Goal: Transaction & Acquisition: Register for event/course

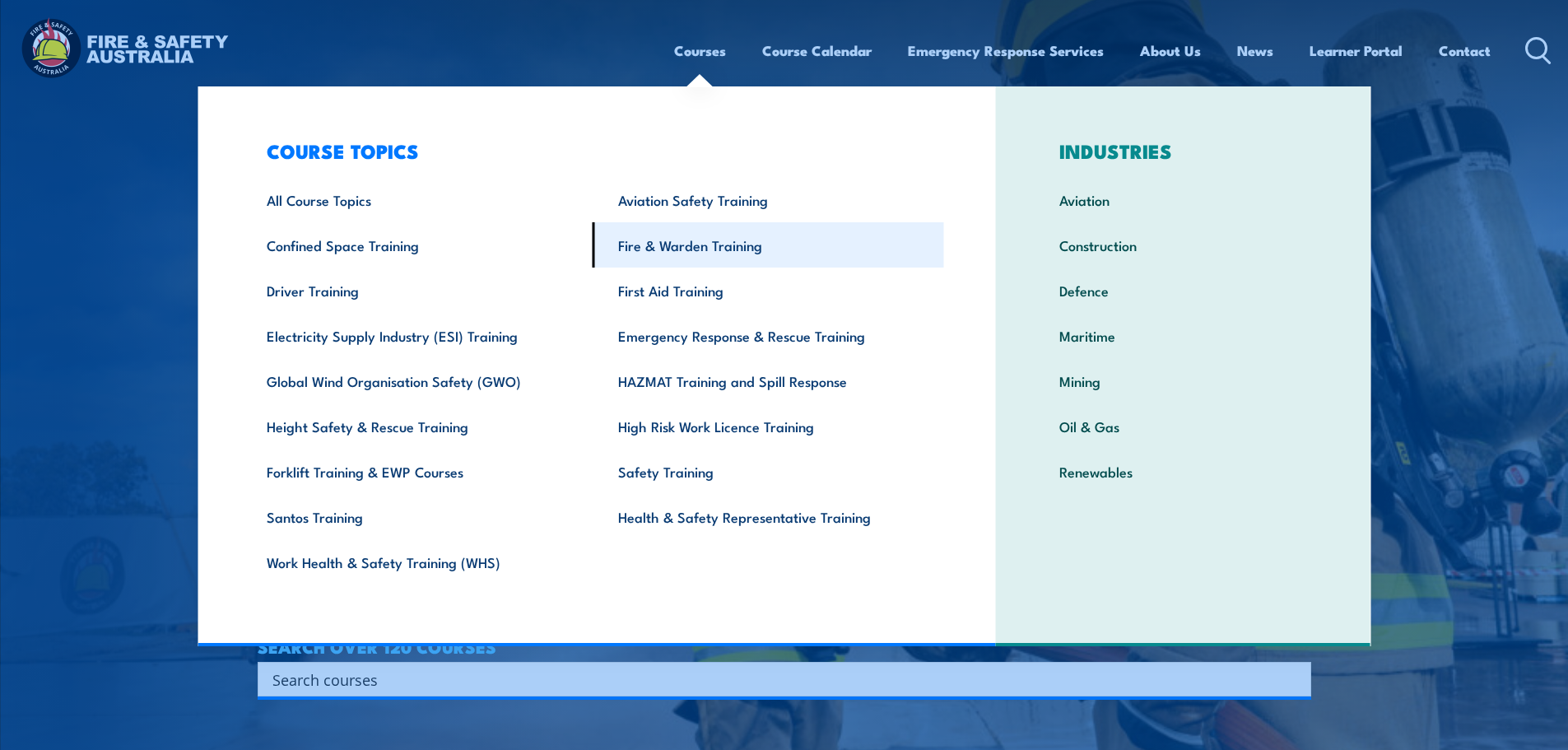
click at [637, 252] on link "Fire & Warden Training" at bounding box center [768, 245] width 352 height 45
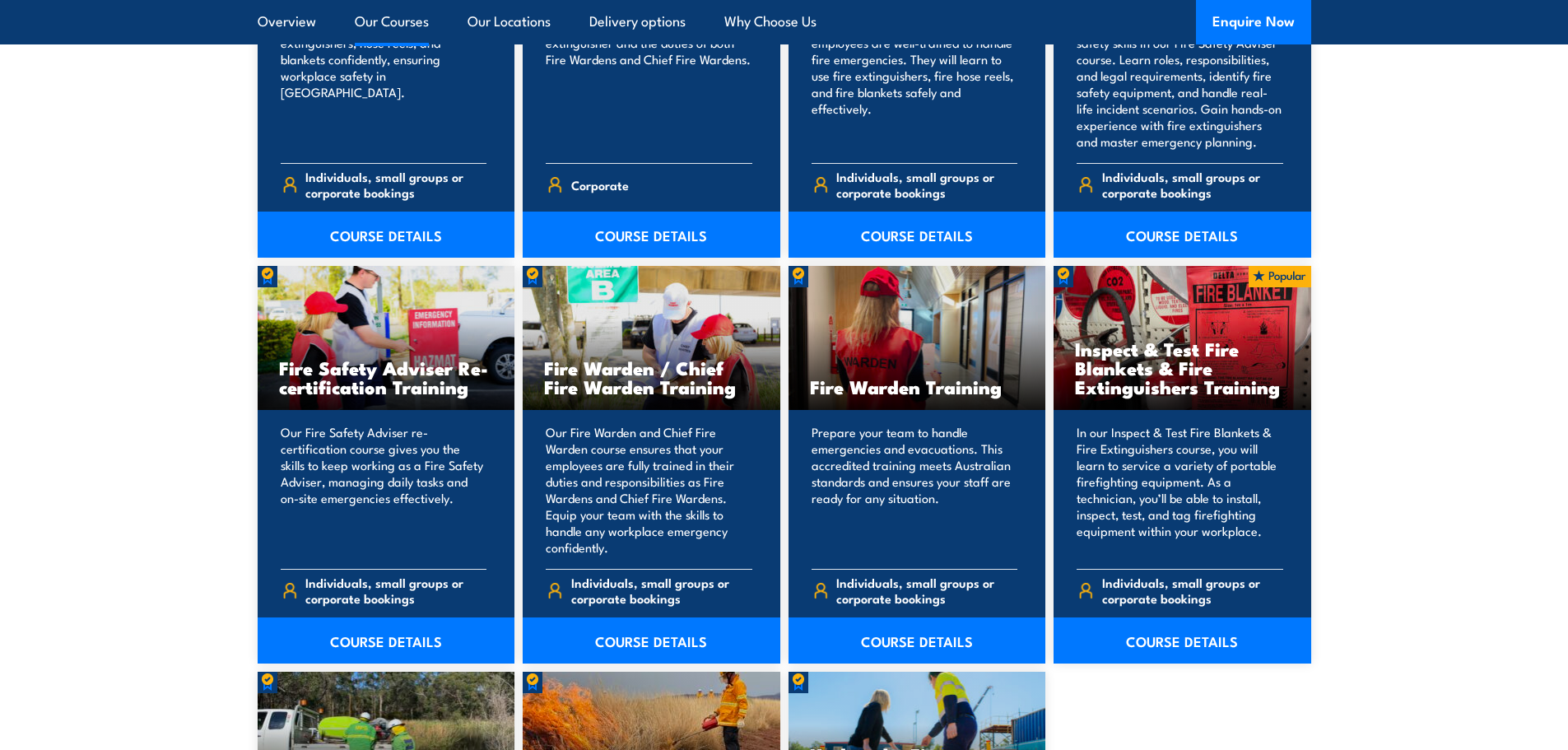
scroll to position [1977, 0]
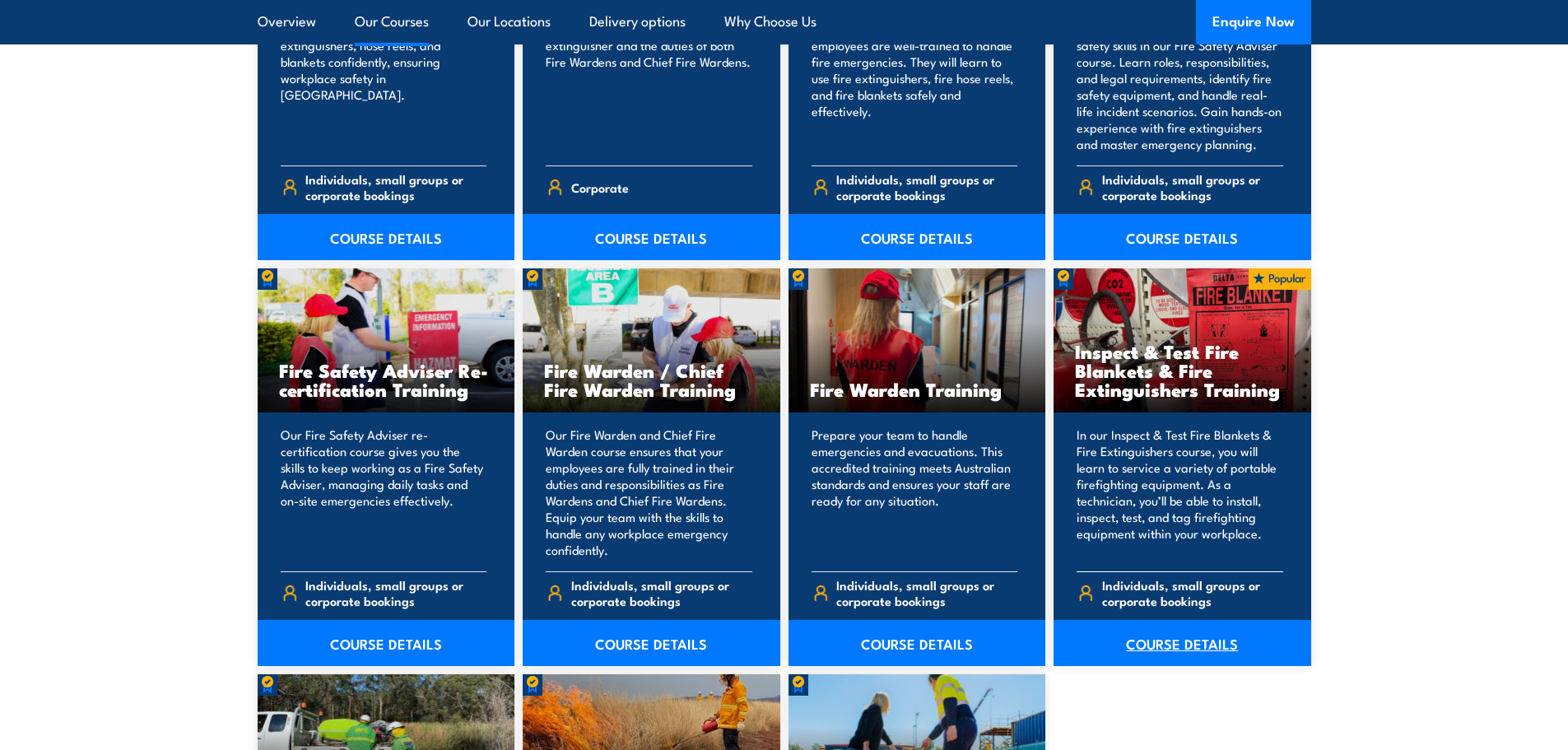
click at [1184, 649] on link "COURSE DETAILS" at bounding box center [1182, 643] width 257 height 46
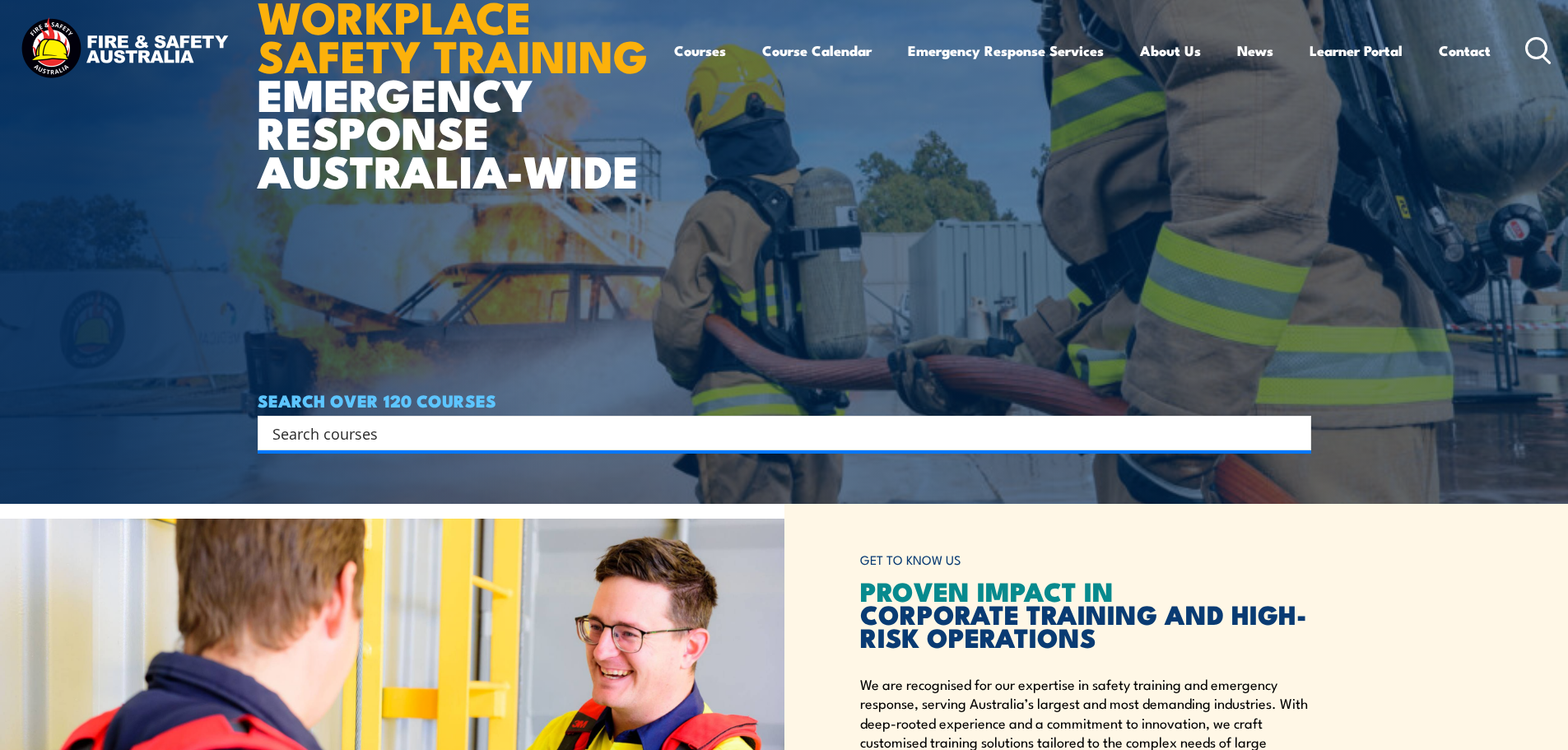
scroll to position [247, 0]
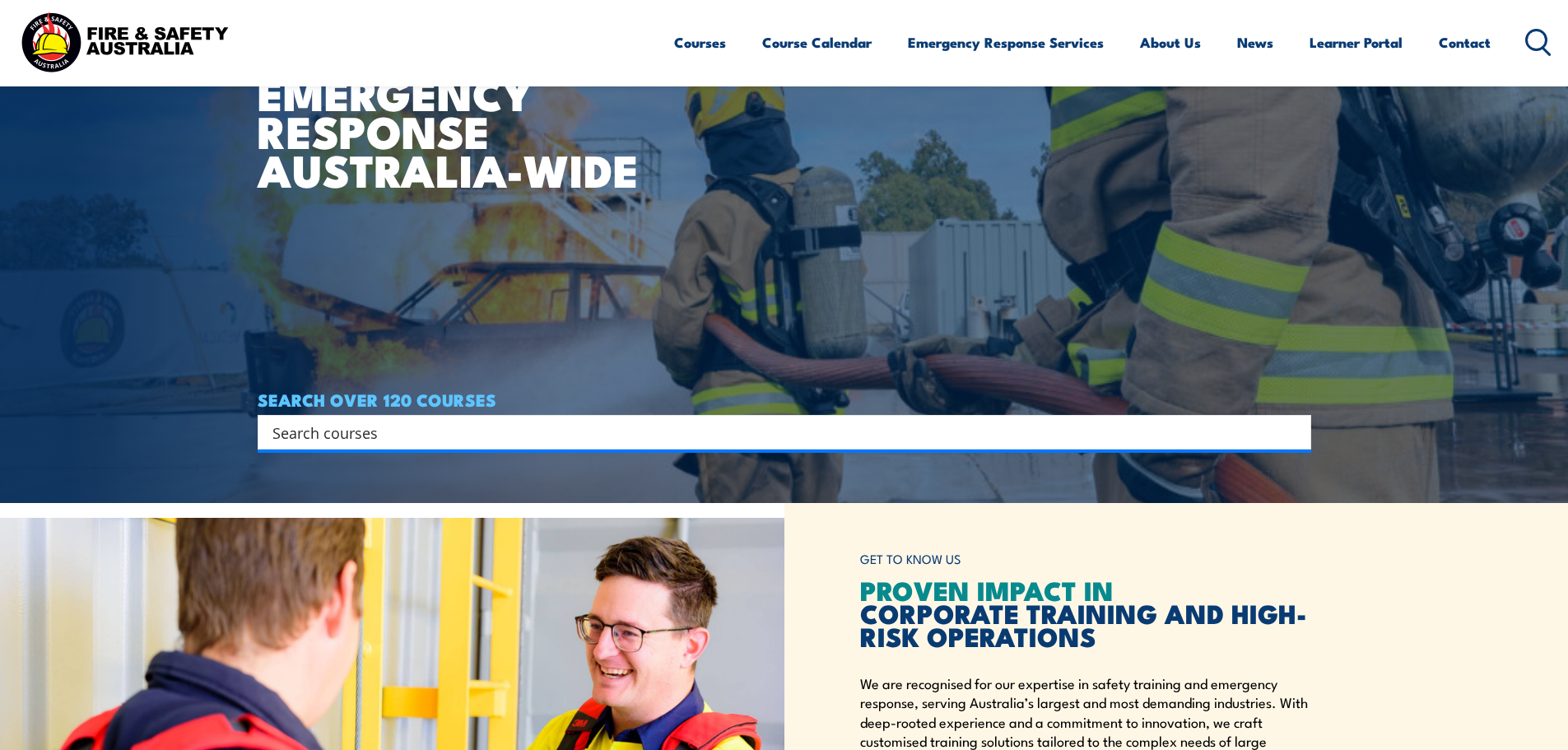
click at [639, 434] on input "Search input" at bounding box center [773, 432] width 1003 height 25
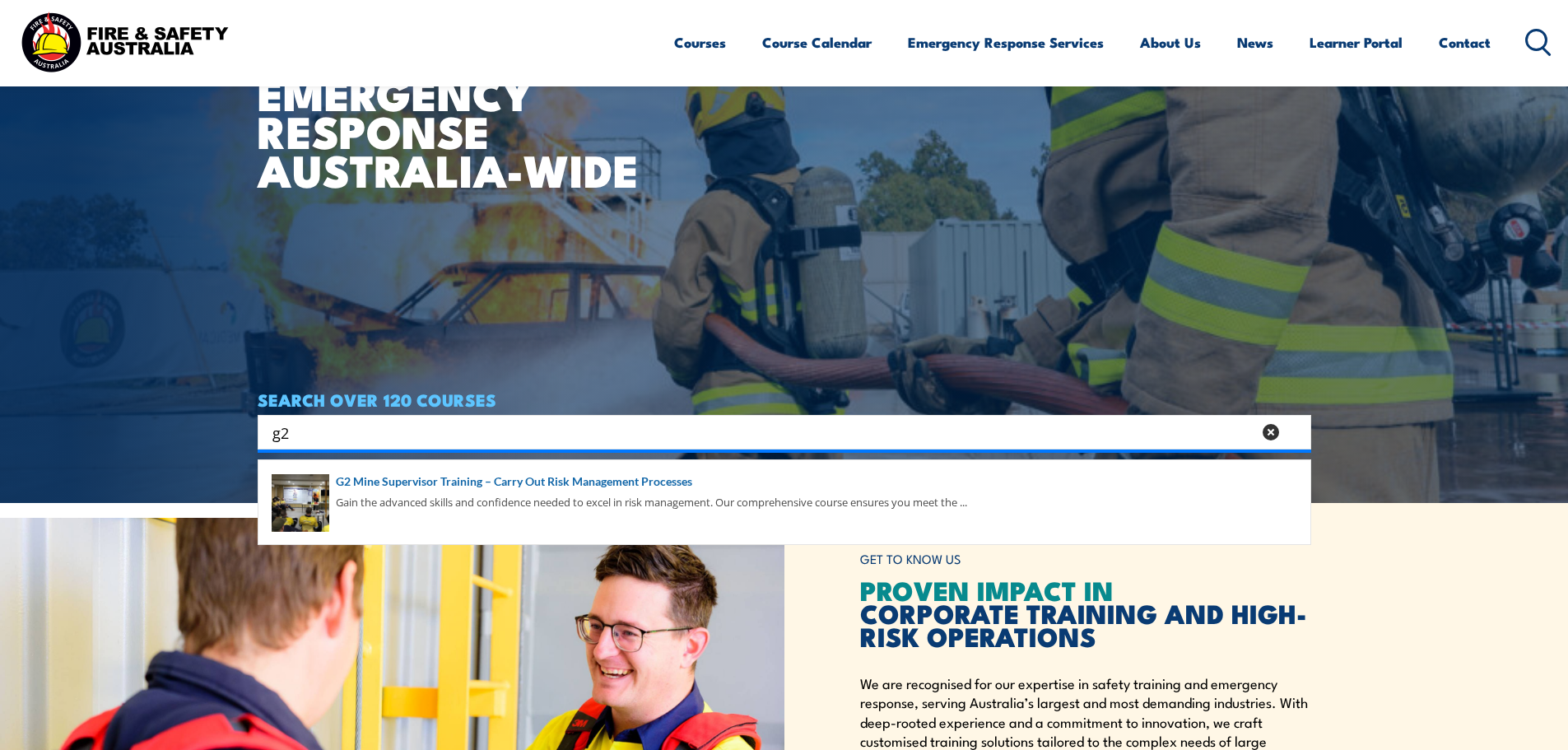
type input "g2"
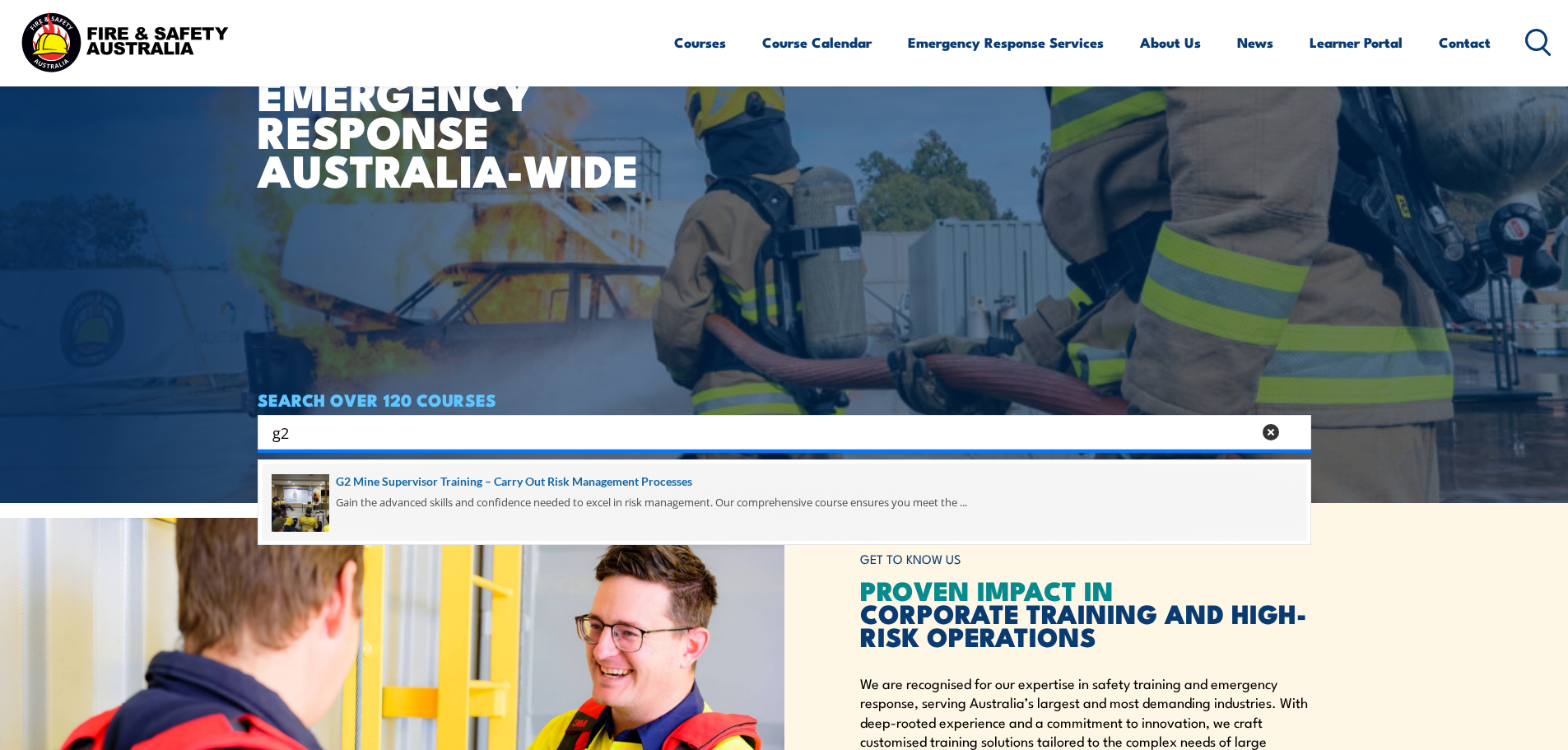
click at [488, 497] on span at bounding box center [784, 502] width 1043 height 78
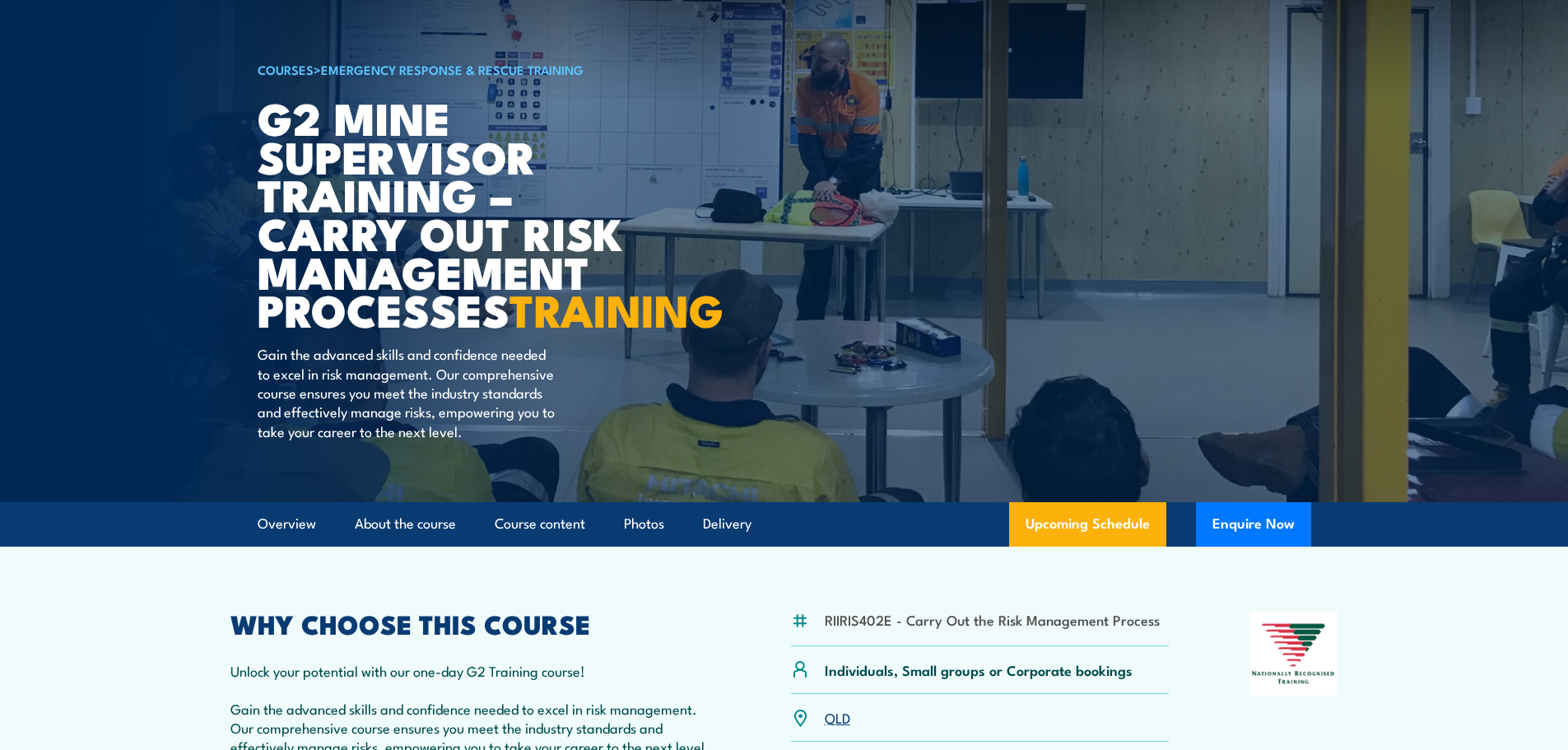
scroll to position [553, 0]
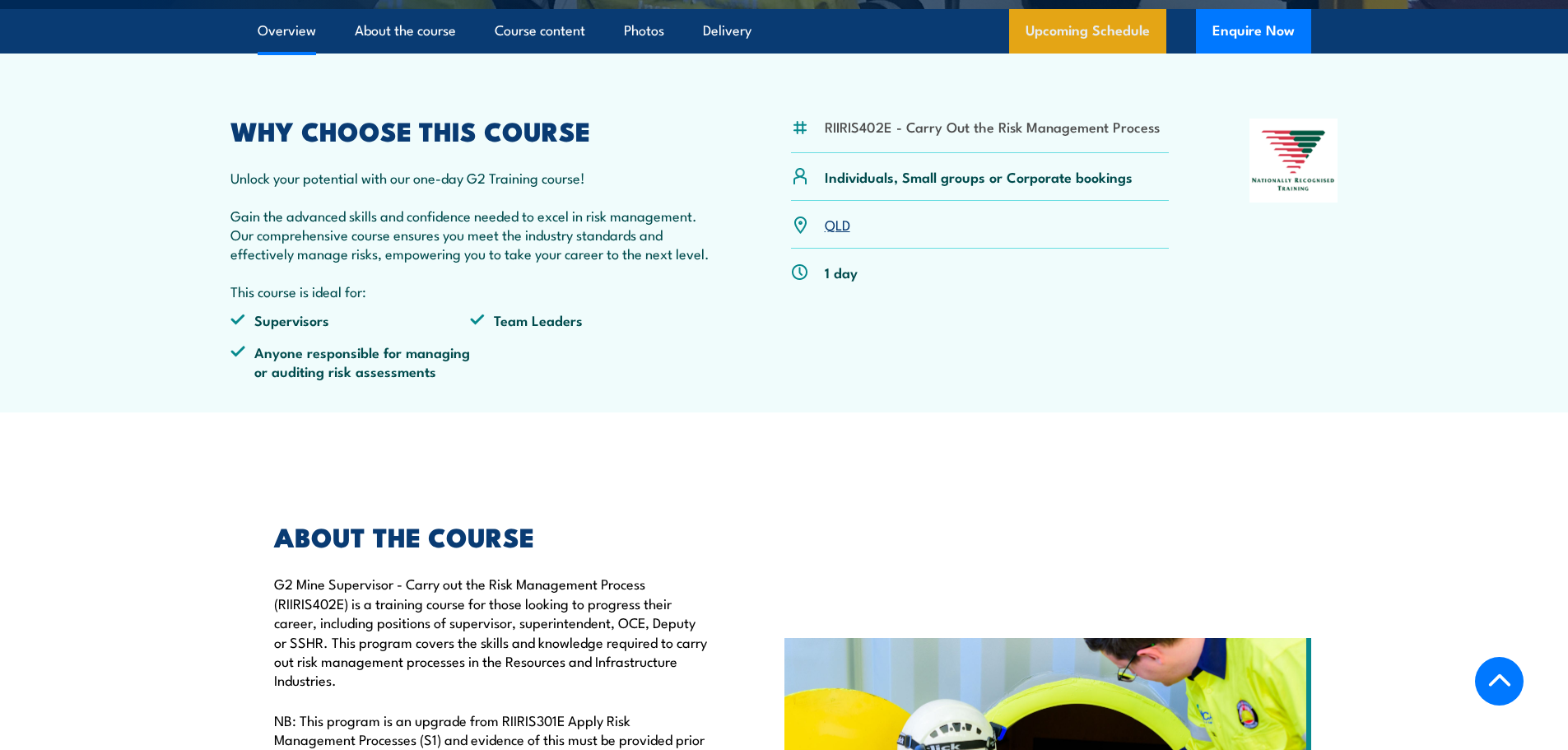
click at [1079, 53] on link "Upcoming Schedule" at bounding box center [1088, 30] width 157 height 44
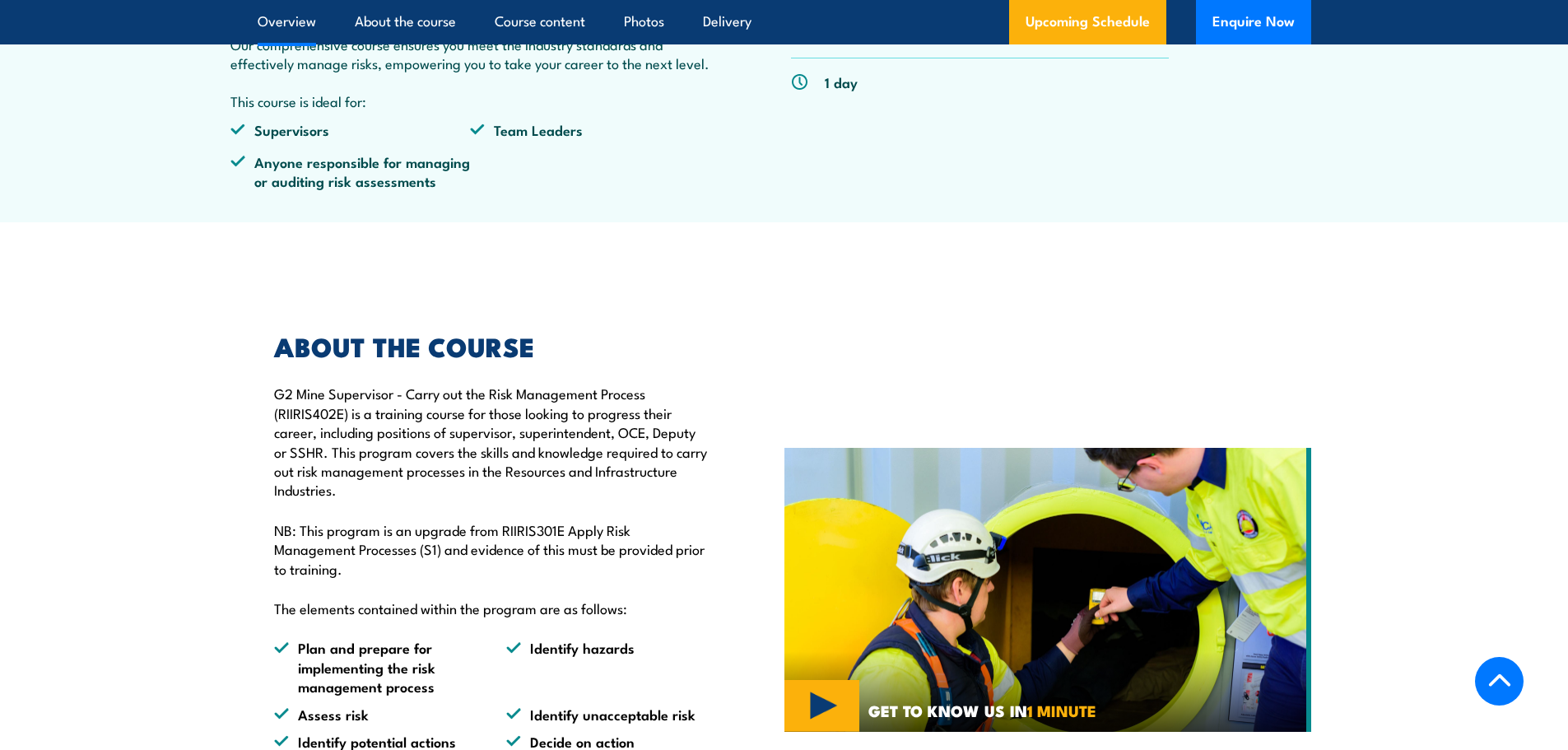
scroll to position [515, 0]
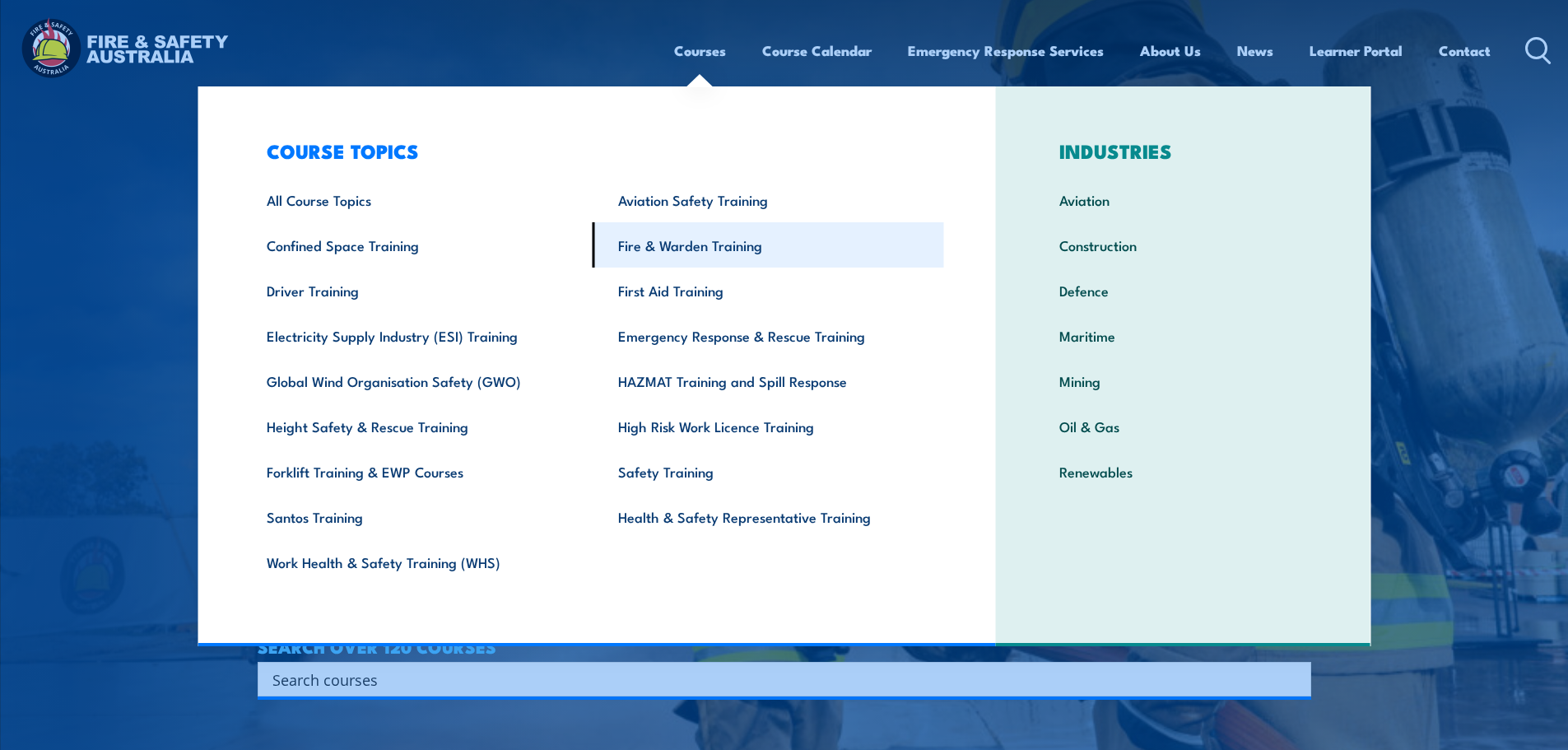
click at [693, 250] on link "Fire & Warden Training" at bounding box center [768, 245] width 352 height 45
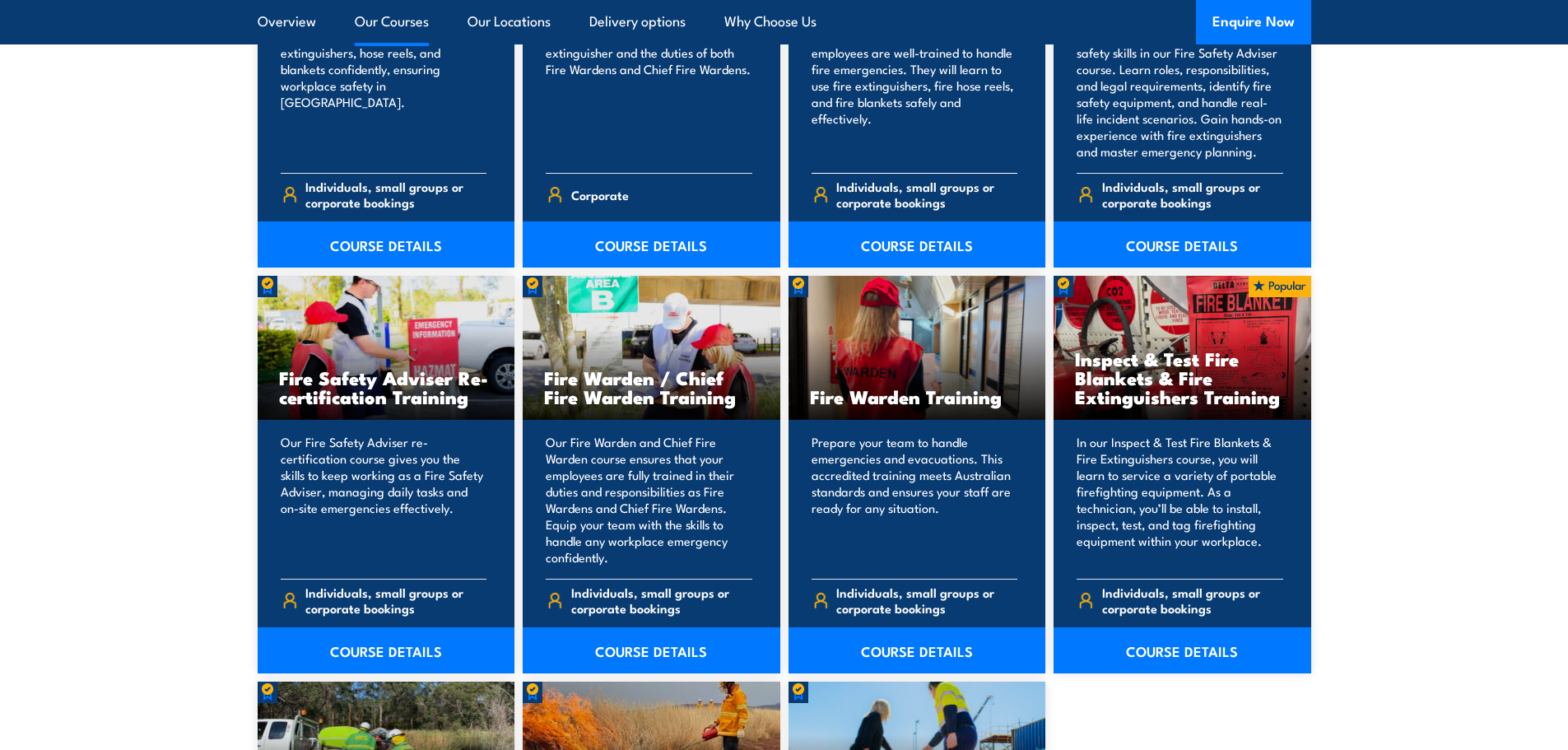
scroll to position [2059, 0]
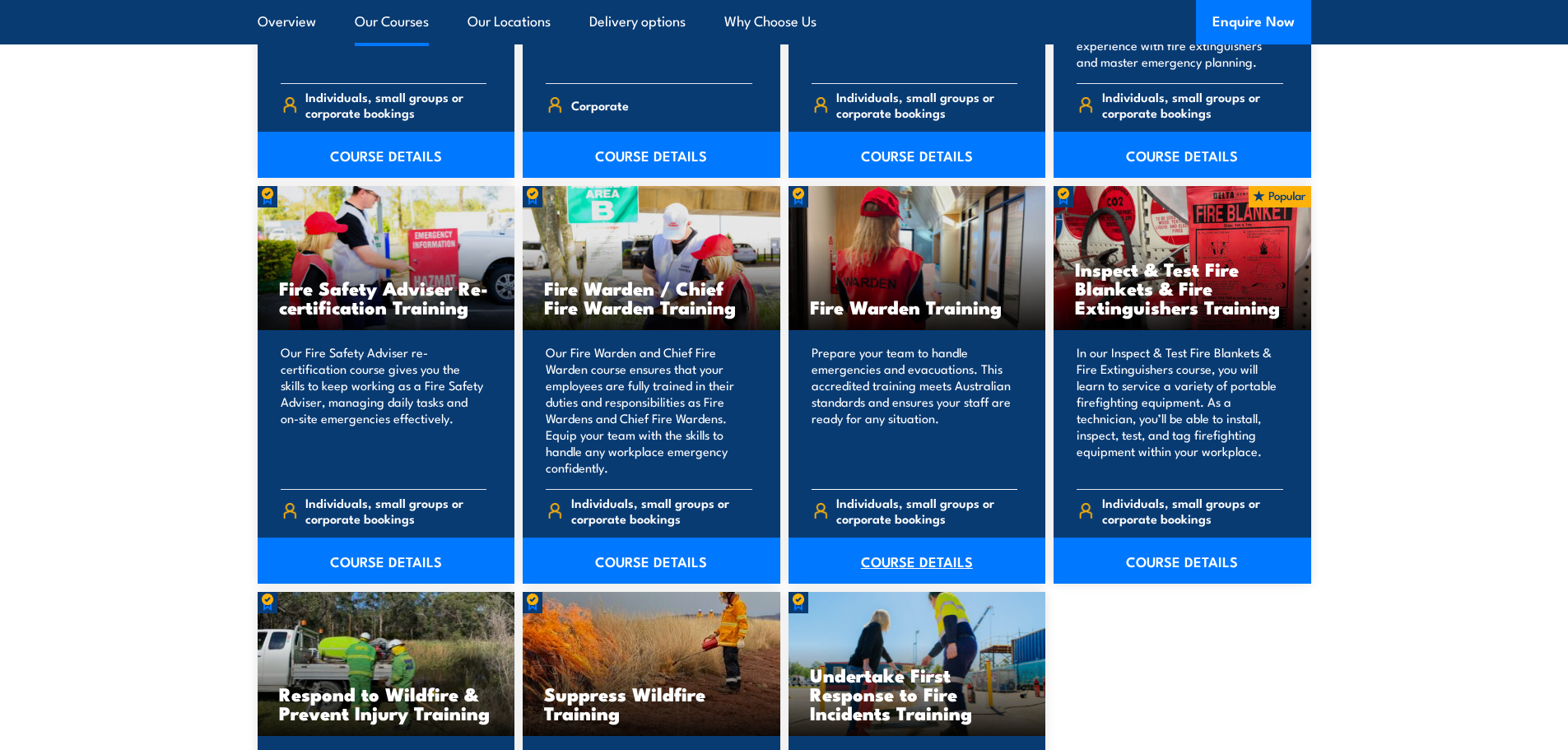
click at [930, 570] on link "COURSE DETAILS" at bounding box center [918, 560] width 257 height 46
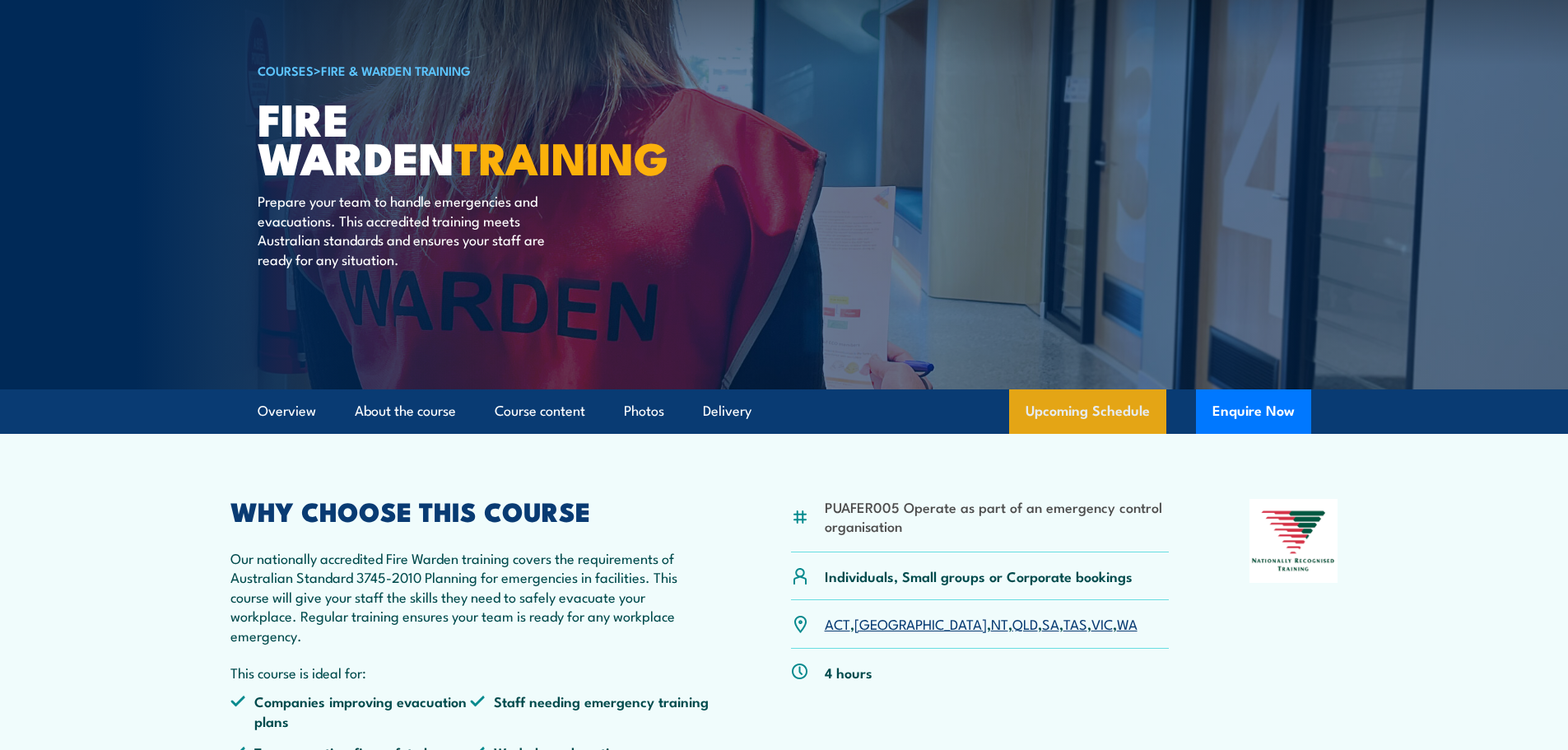
click at [1089, 422] on link "Upcoming Schedule" at bounding box center [1088, 411] width 157 height 44
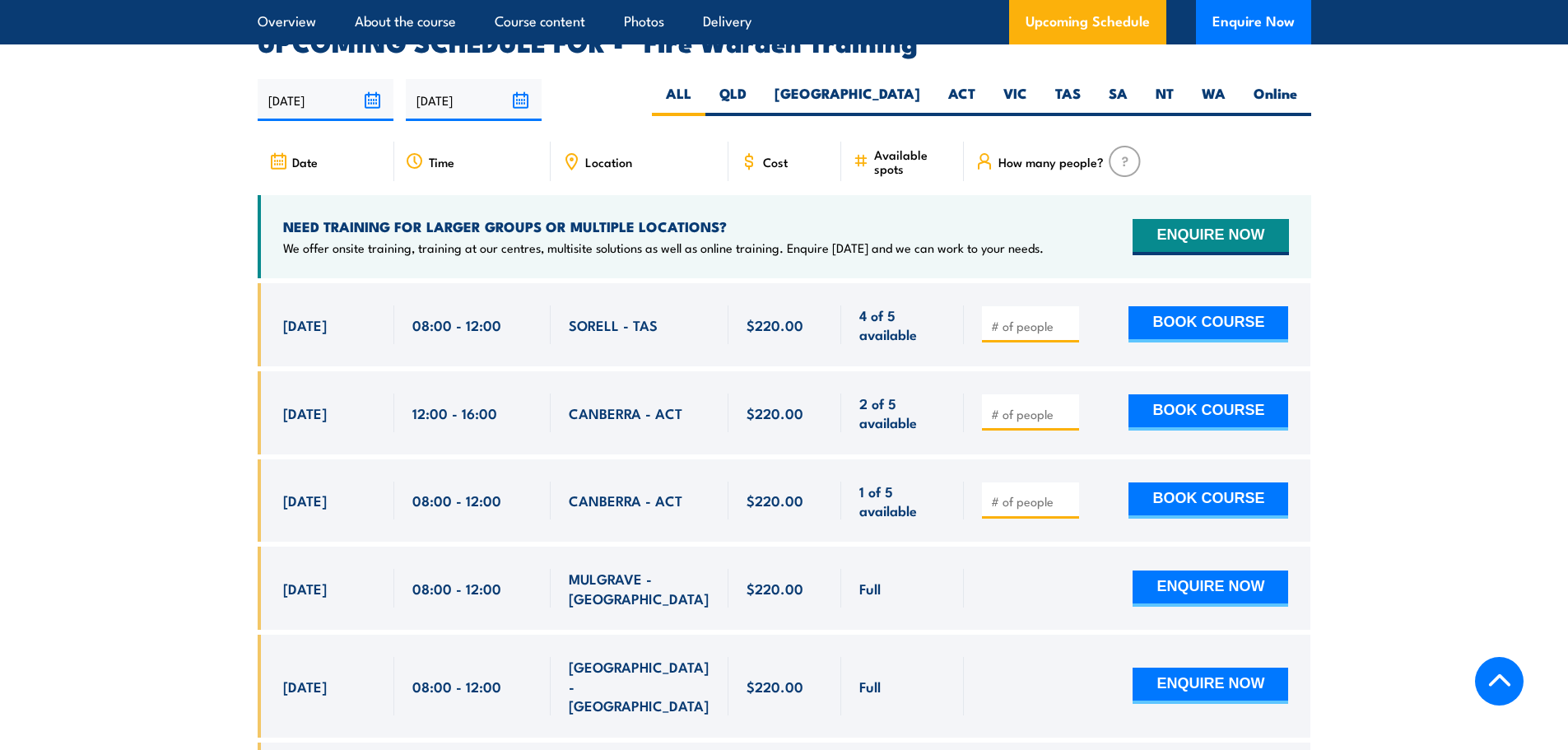
scroll to position [3063, 0]
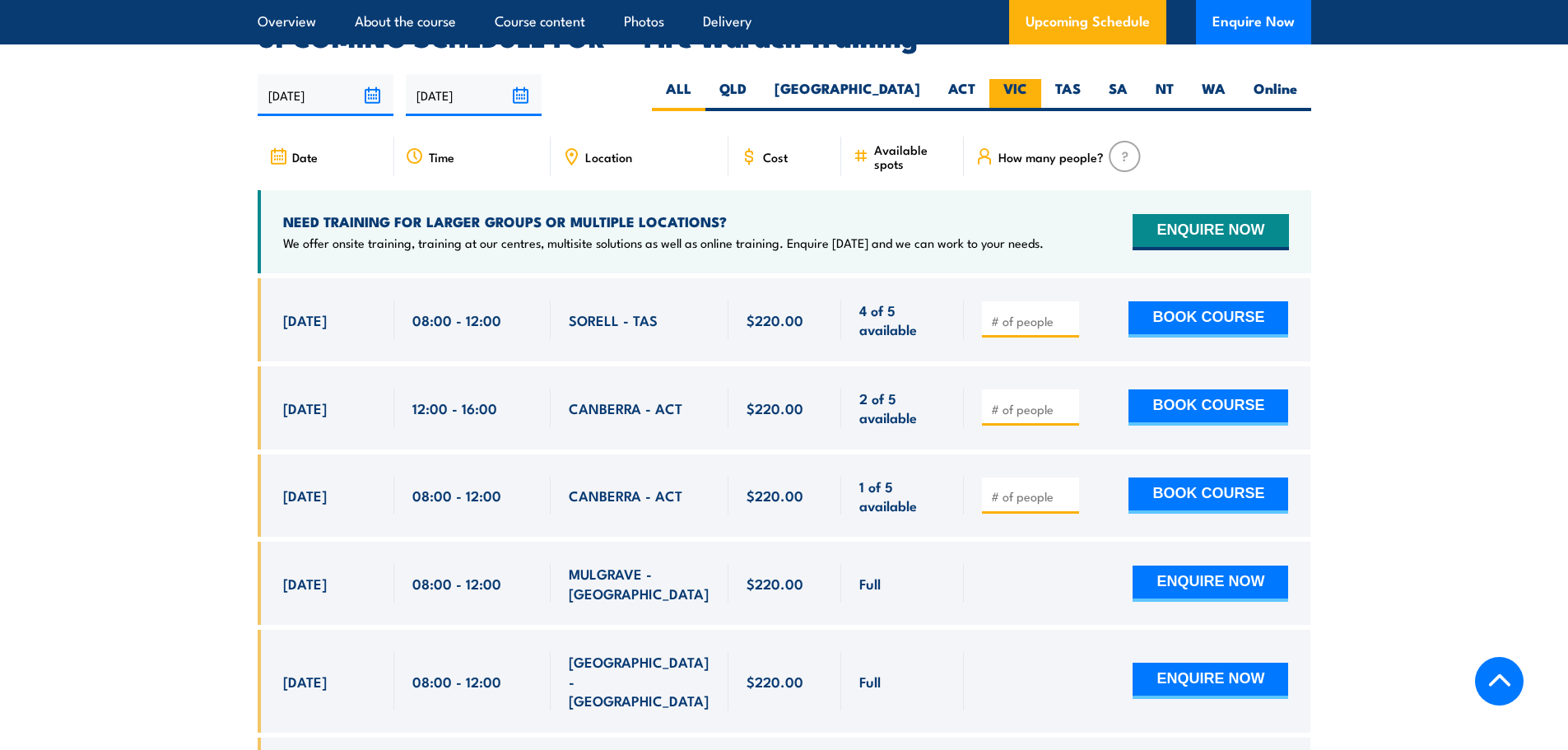
click at [1023, 79] on label "VIC" at bounding box center [1015, 94] width 52 height 32
click at [1028, 79] on input "VIC" at bounding box center [1033, 84] width 11 height 11
radio input "true"
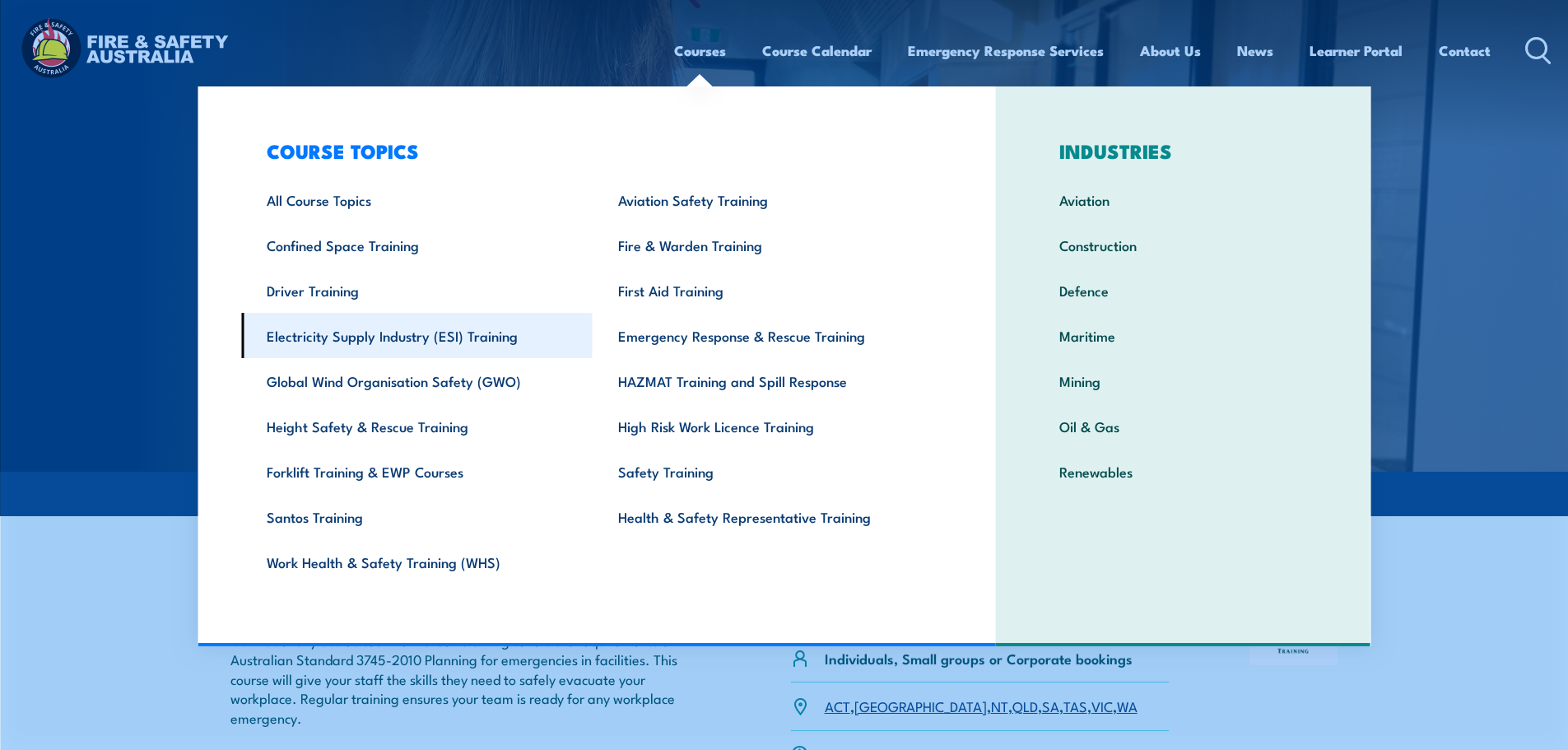
click at [465, 347] on link "Electricity Supply Industry (ESI) Training" at bounding box center [417, 335] width 352 height 45
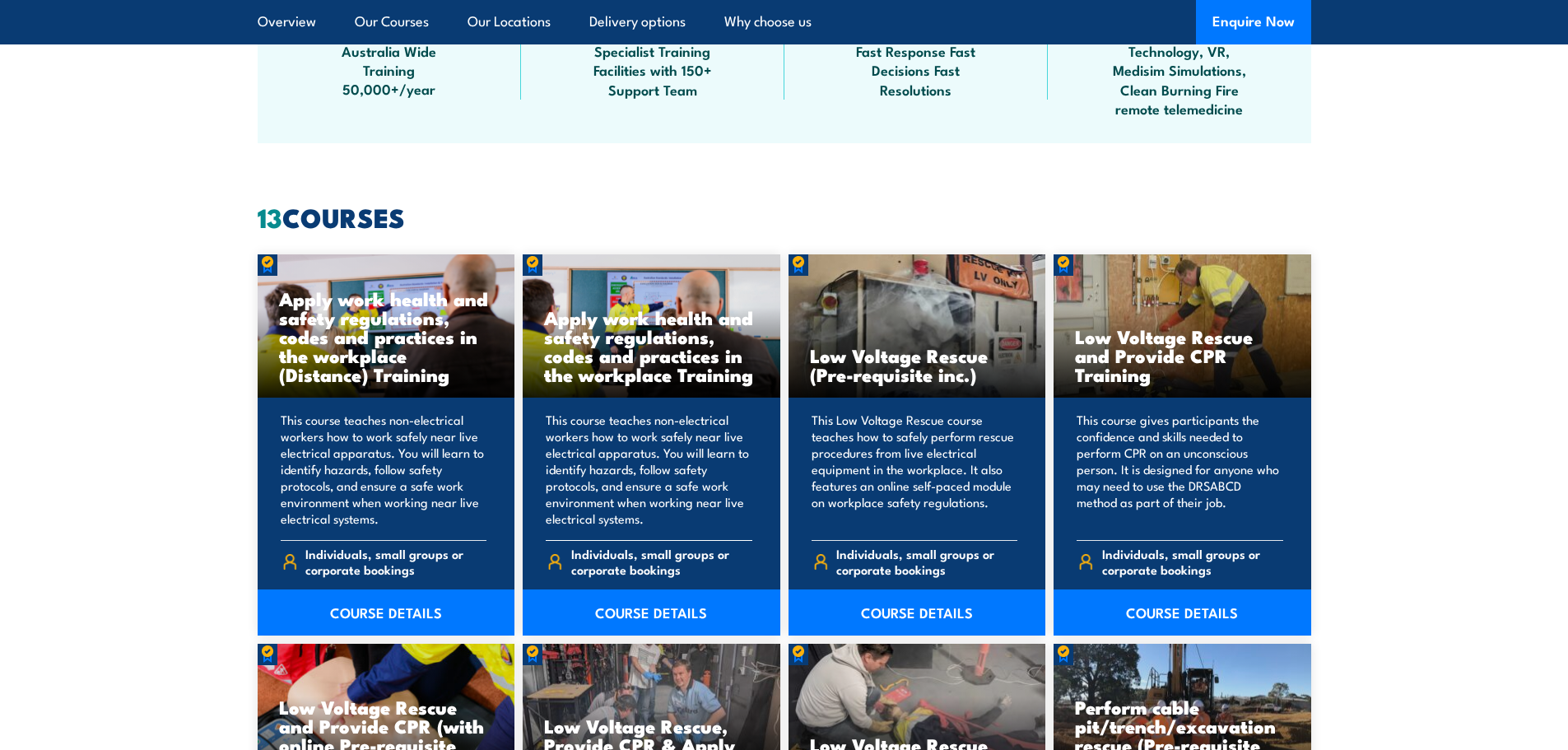
scroll to position [1236, 0]
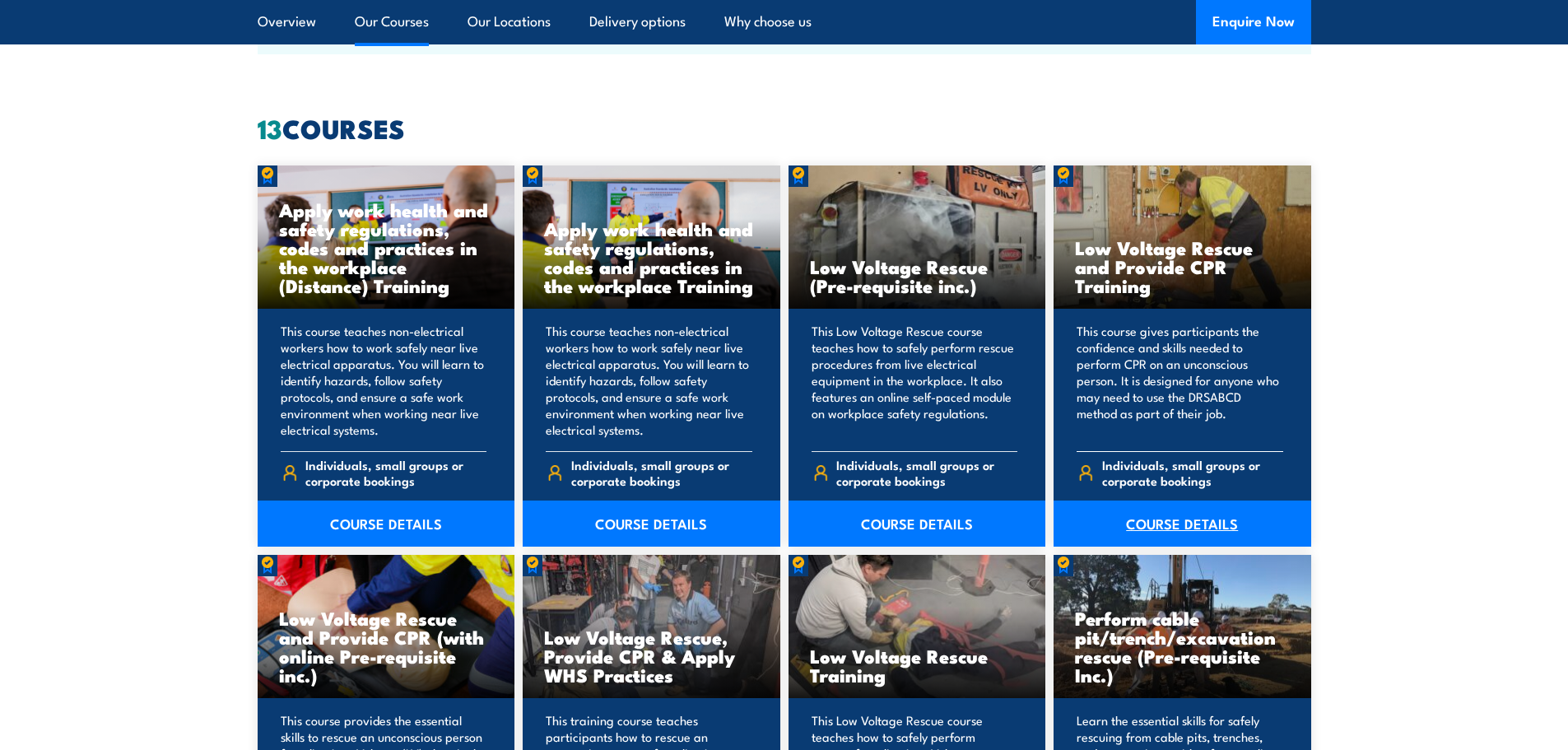
click at [1161, 525] on link "COURSE DETAILS" at bounding box center [1182, 523] width 257 height 46
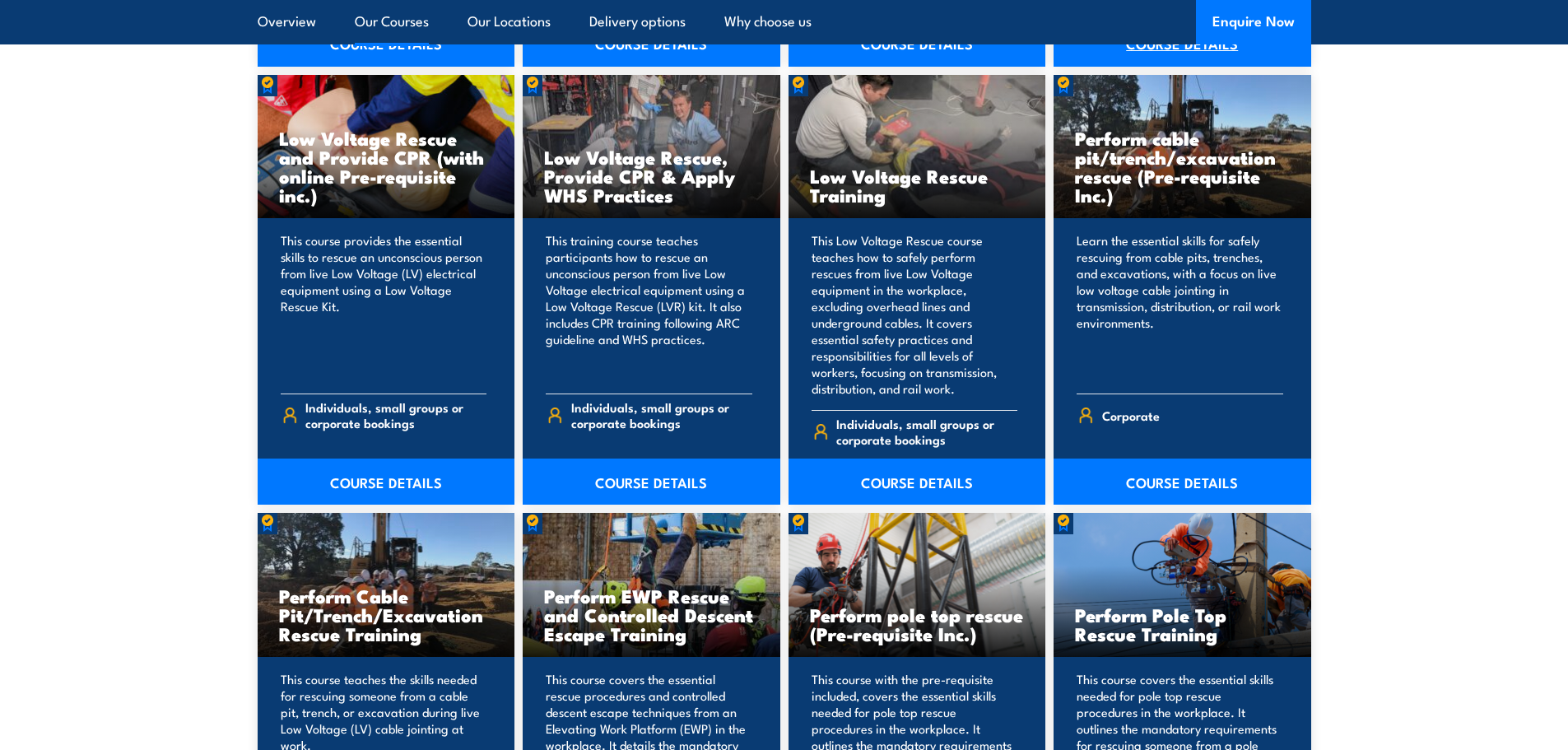
scroll to position [1729, 0]
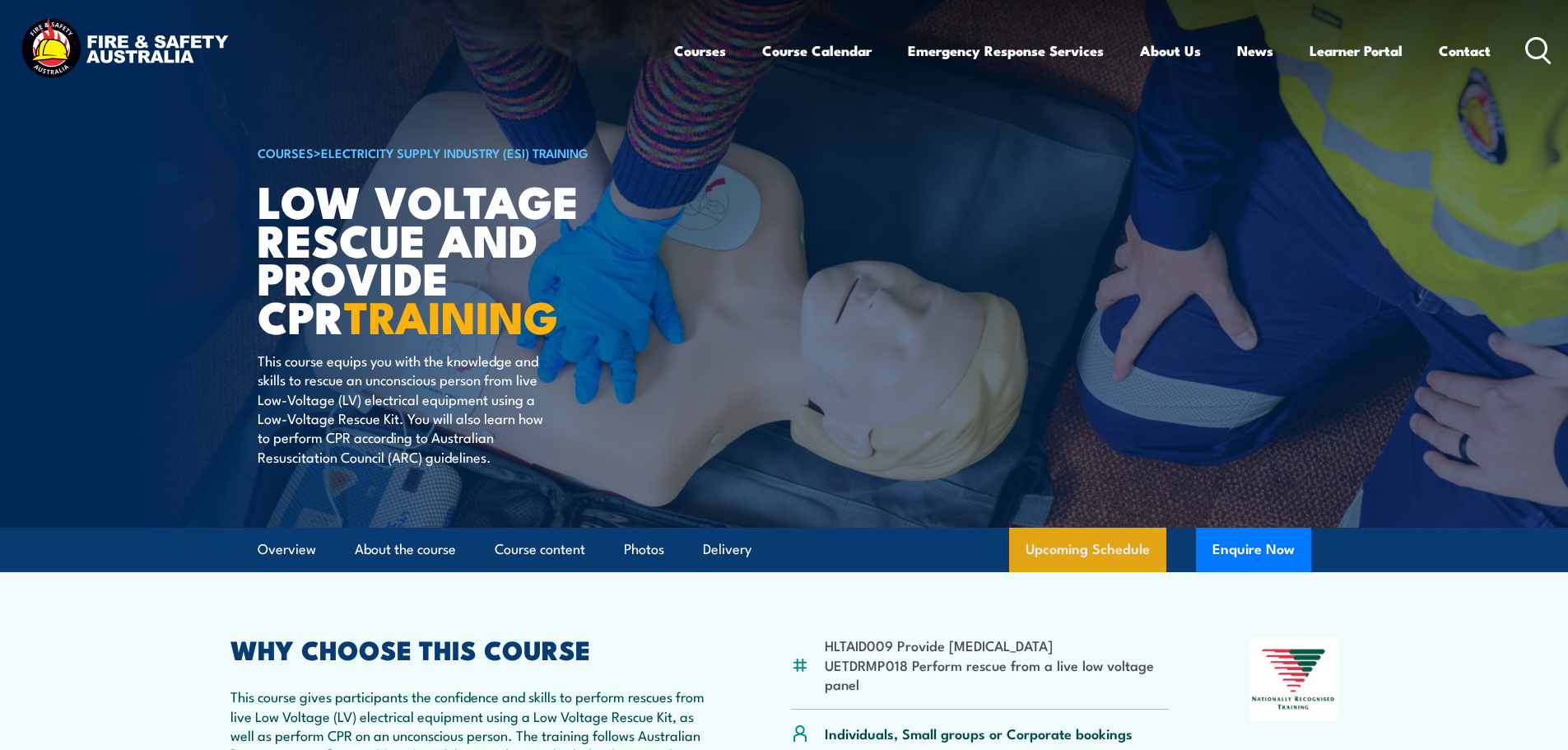
click at [1140, 542] on link "Upcoming Schedule" at bounding box center [1088, 549] width 157 height 44
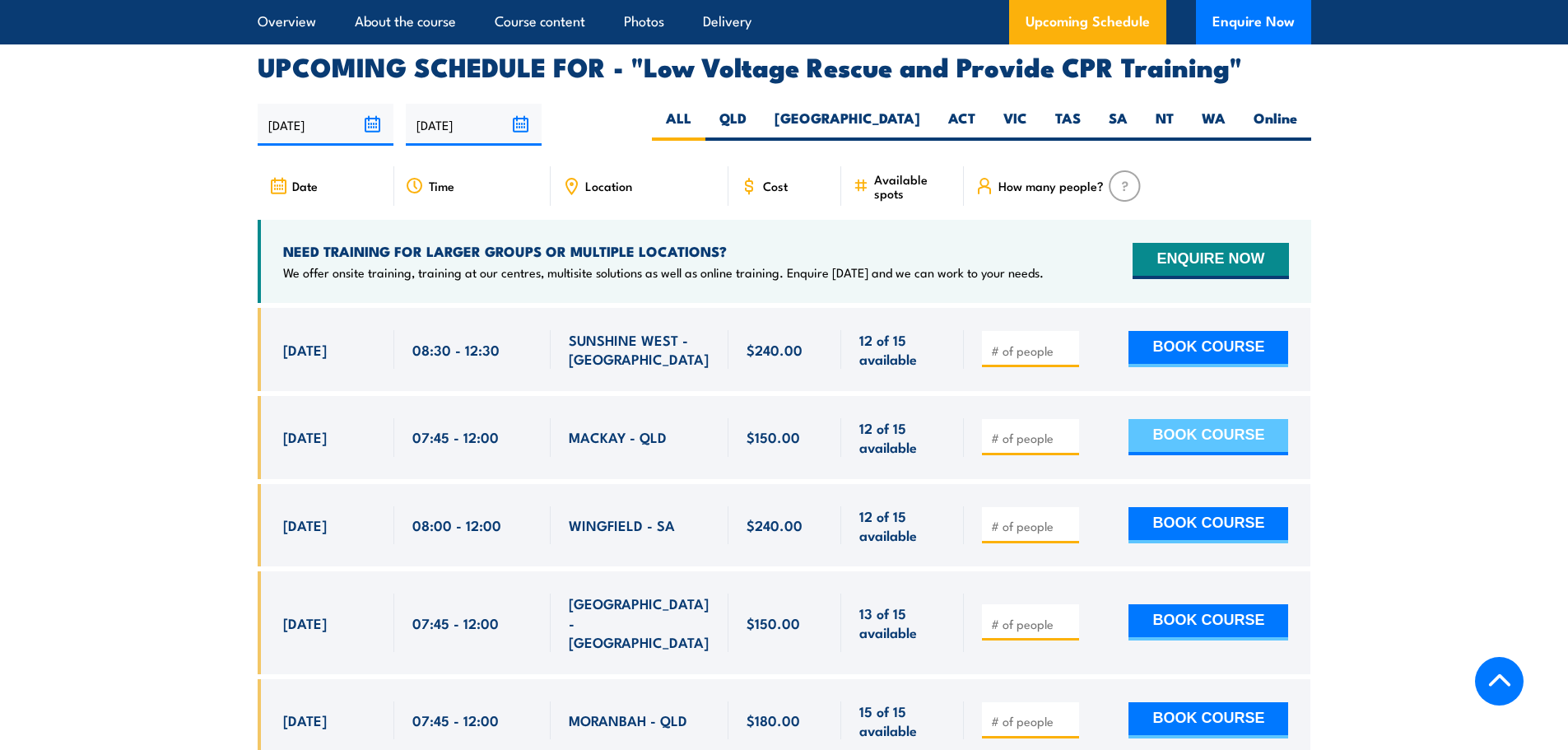
scroll to position [2854, 0]
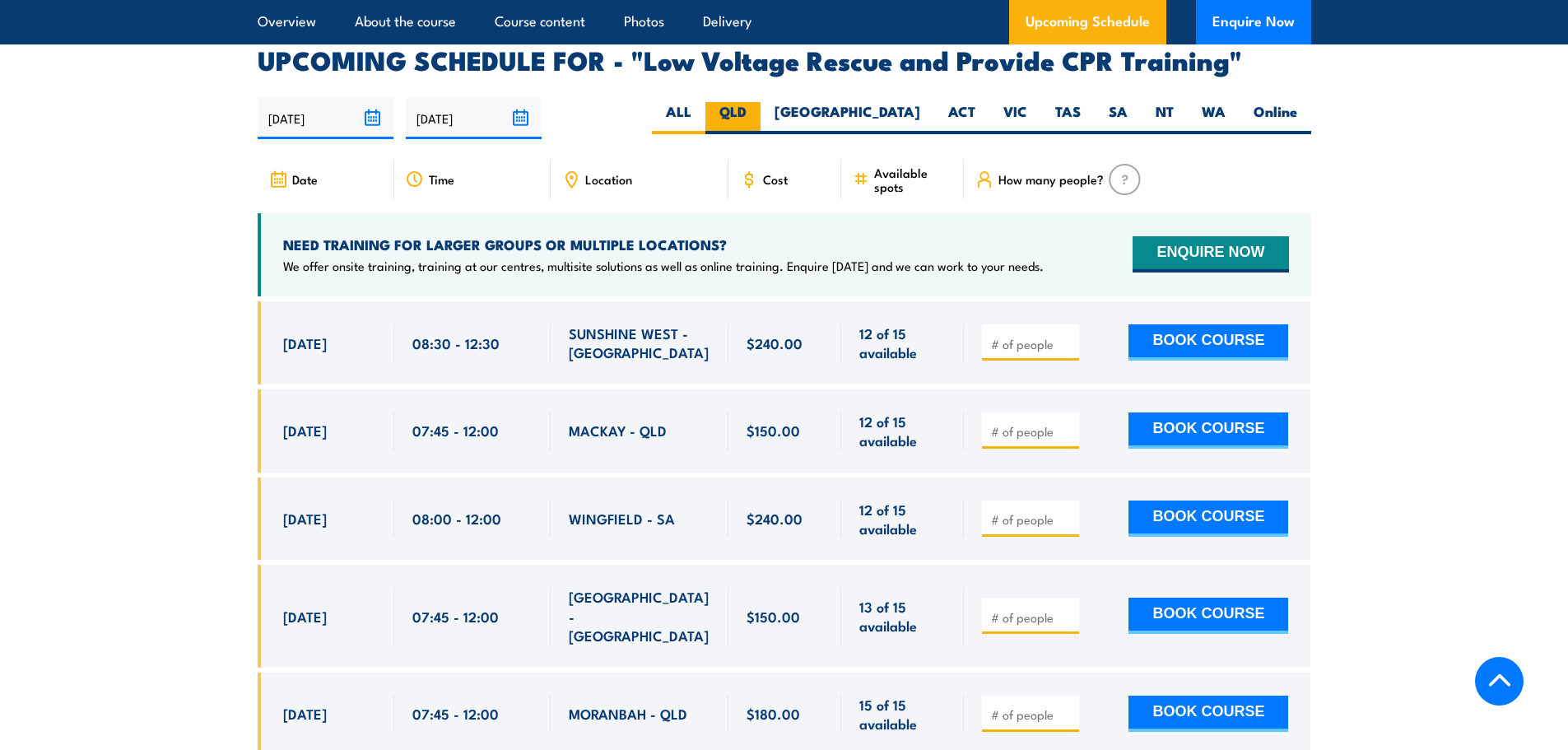
click at [760, 102] on label "QLD" at bounding box center [733, 118] width 55 height 32
click at [757, 102] on input "QLD" at bounding box center [752, 107] width 11 height 11
radio input "true"
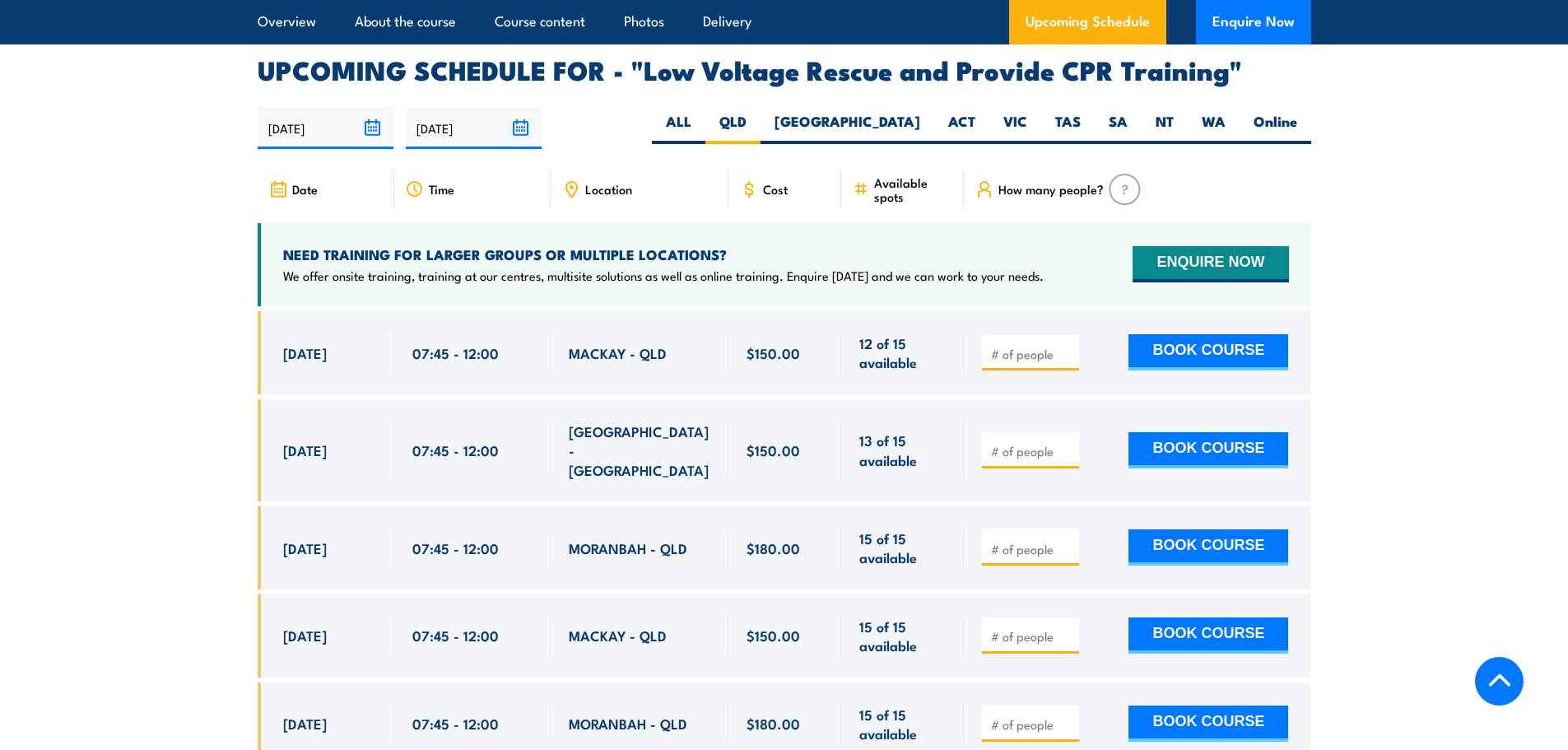
scroll to position [2854, 0]
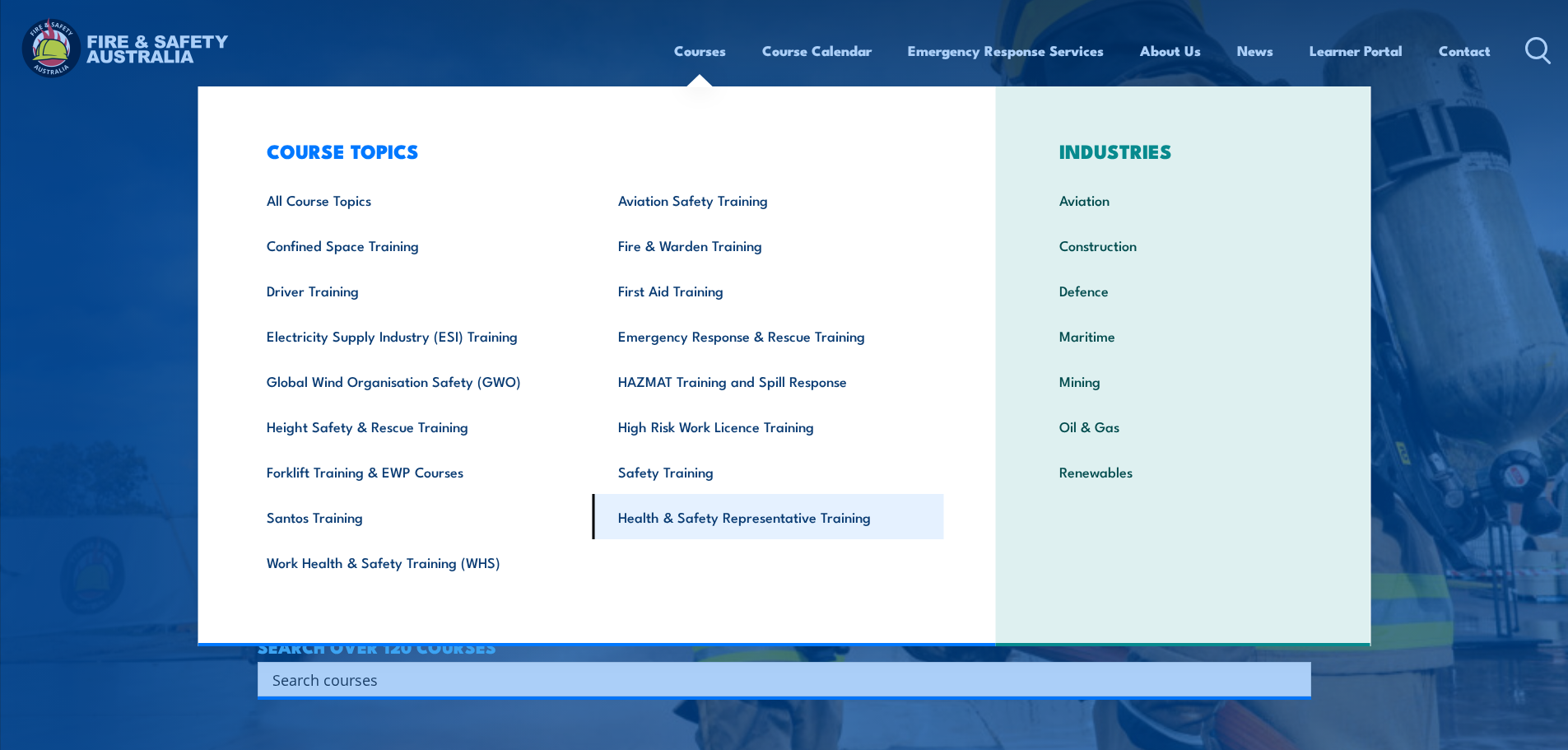
click at [690, 324] on link "Health & Safety Representative Training" at bounding box center [768, 517] width 352 height 45
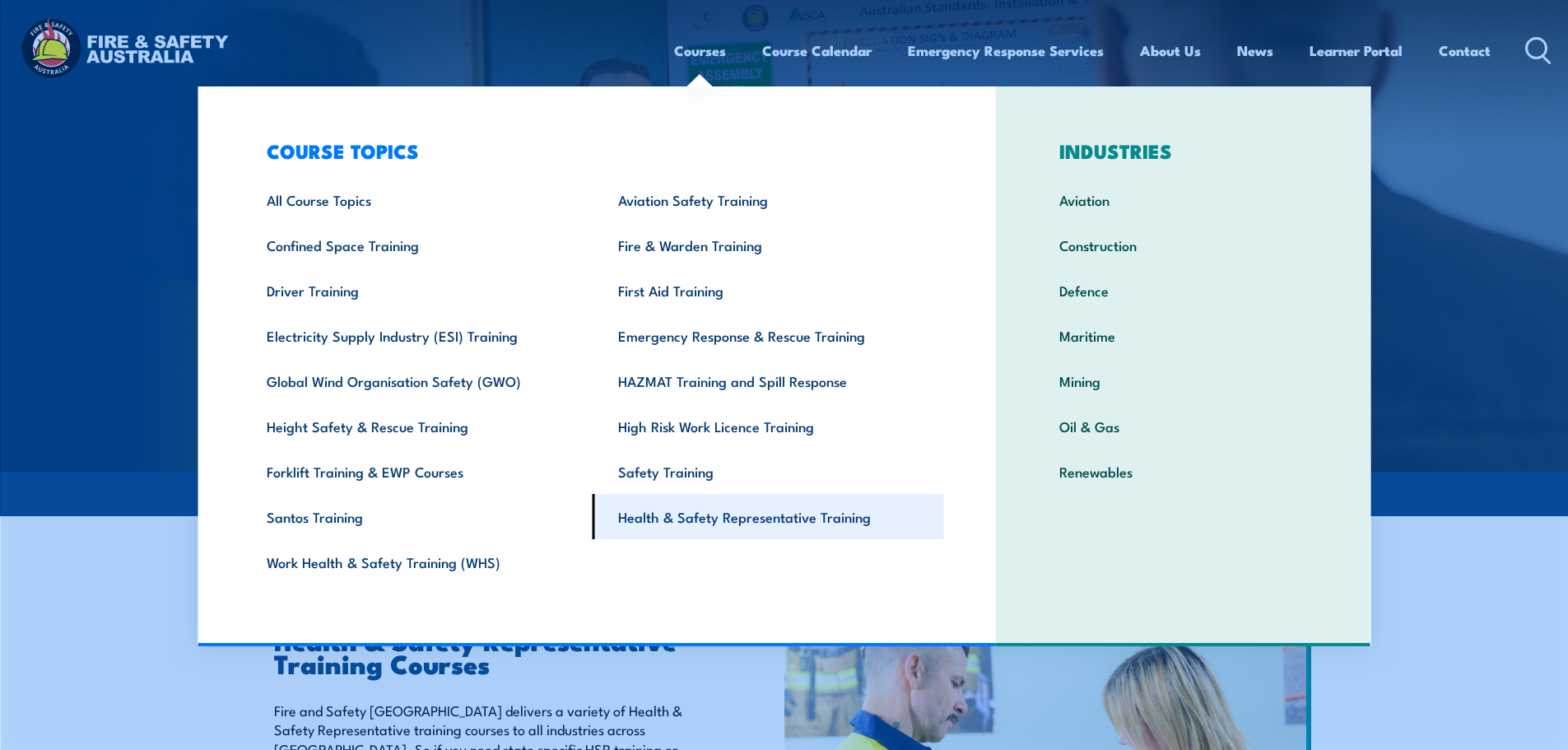
click at [743, 503] on link "Health & Safety Representative Training" at bounding box center [768, 517] width 352 height 45
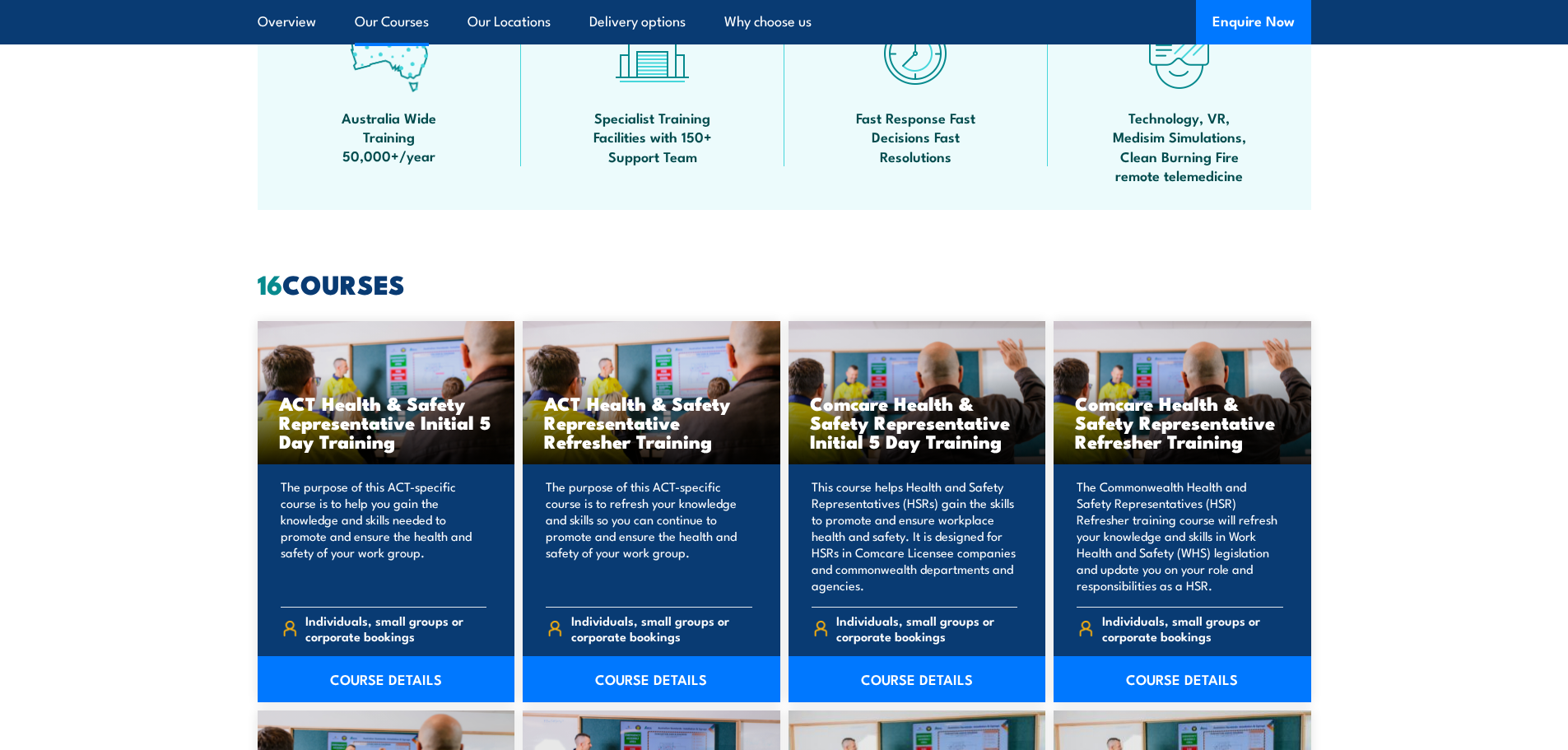
scroll to position [1153, 0]
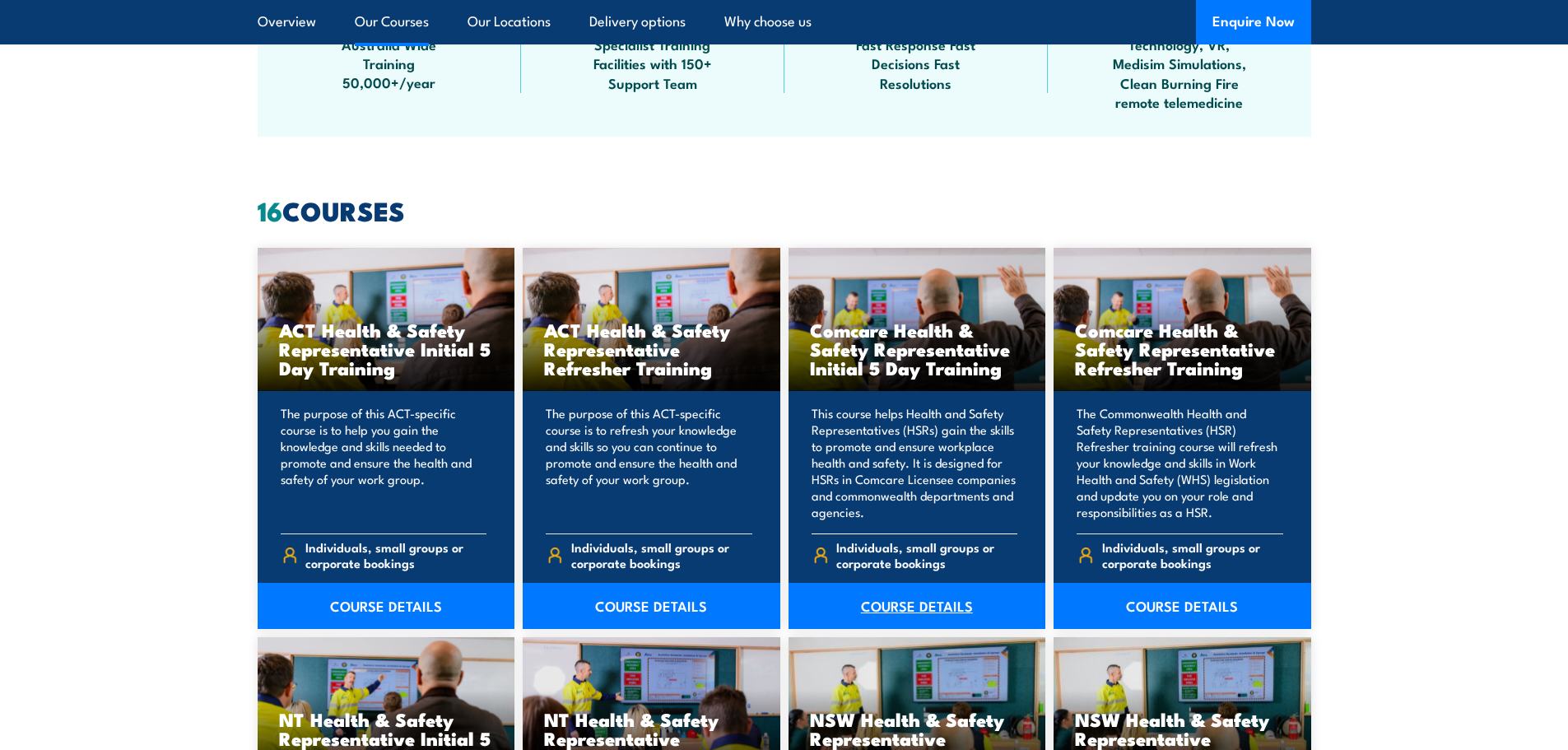
click at [933, 599] on link "COURSE DETAILS" at bounding box center [918, 606] width 257 height 46
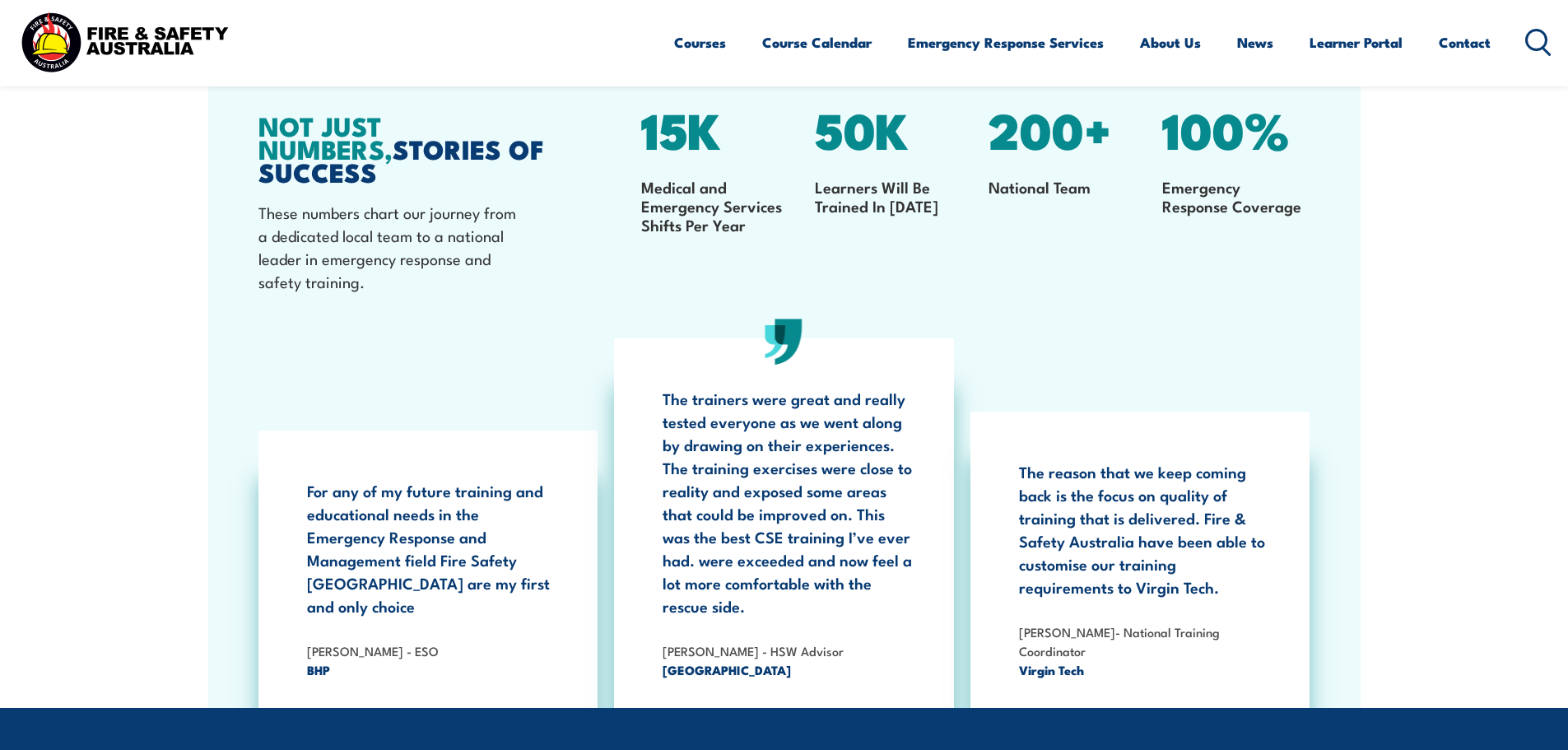
scroll to position [3045, 0]
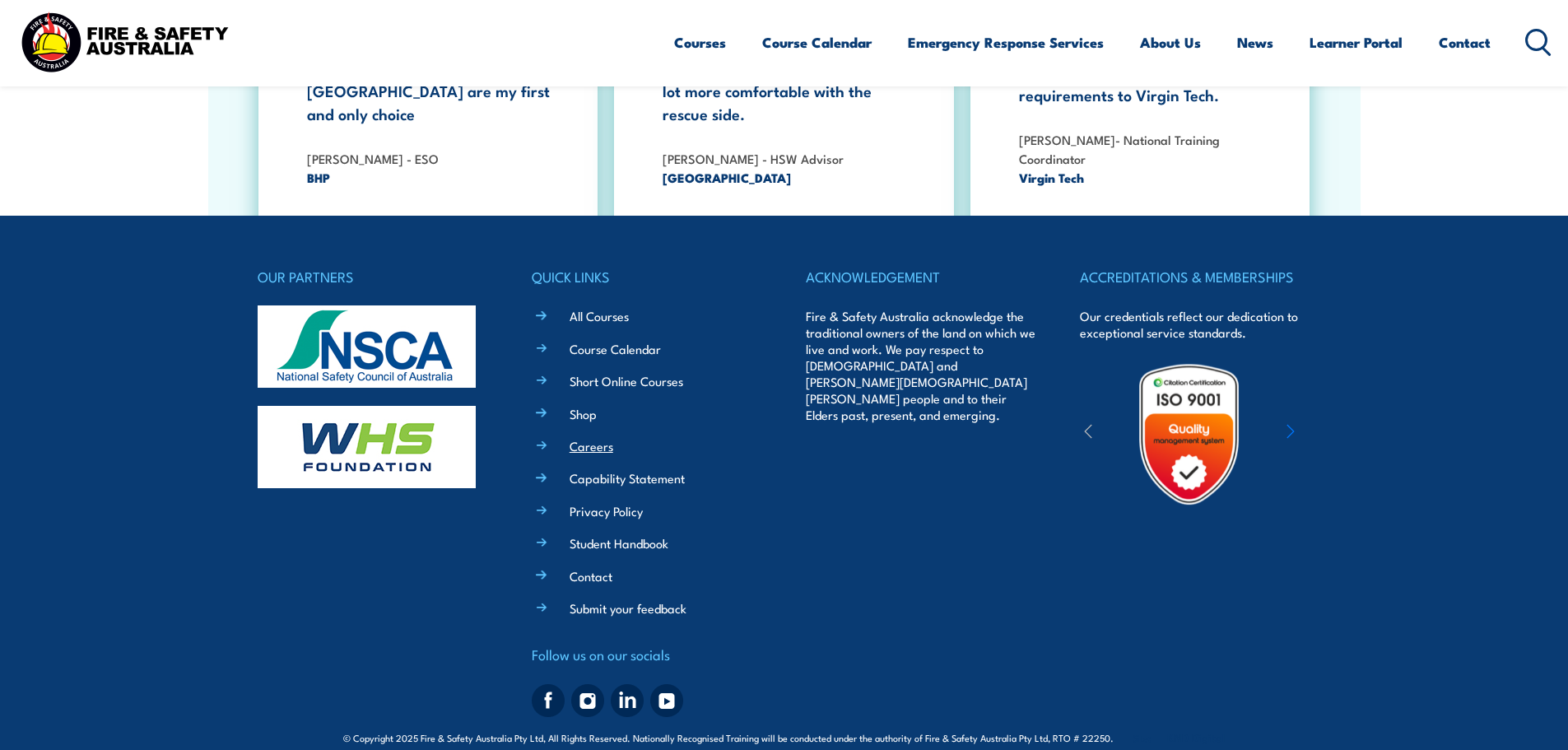
click at [607, 437] on link "Careers" at bounding box center [591, 446] width 43 height 18
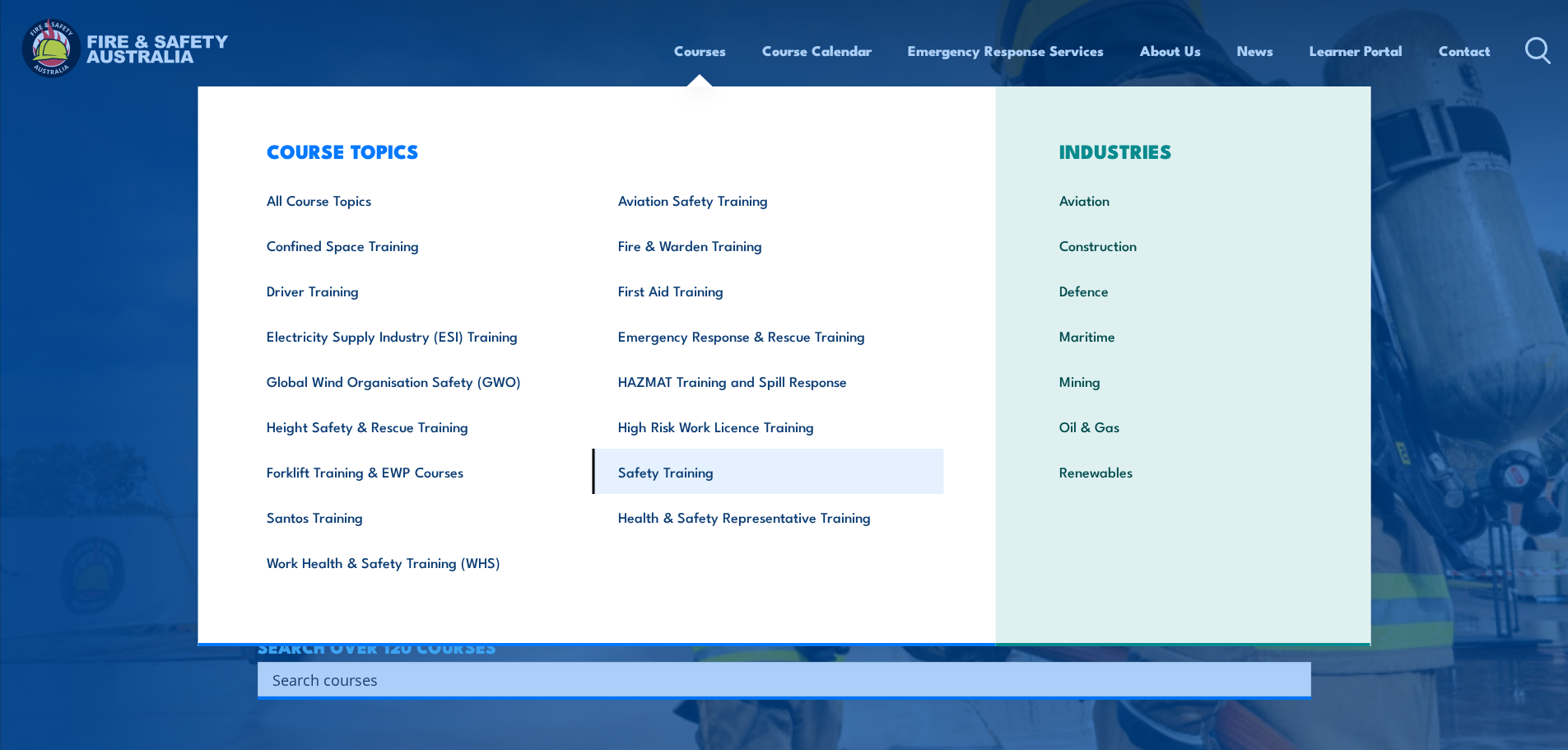
click at [691, 485] on link "Safety Training" at bounding box center [768, 472] width 352 height 45
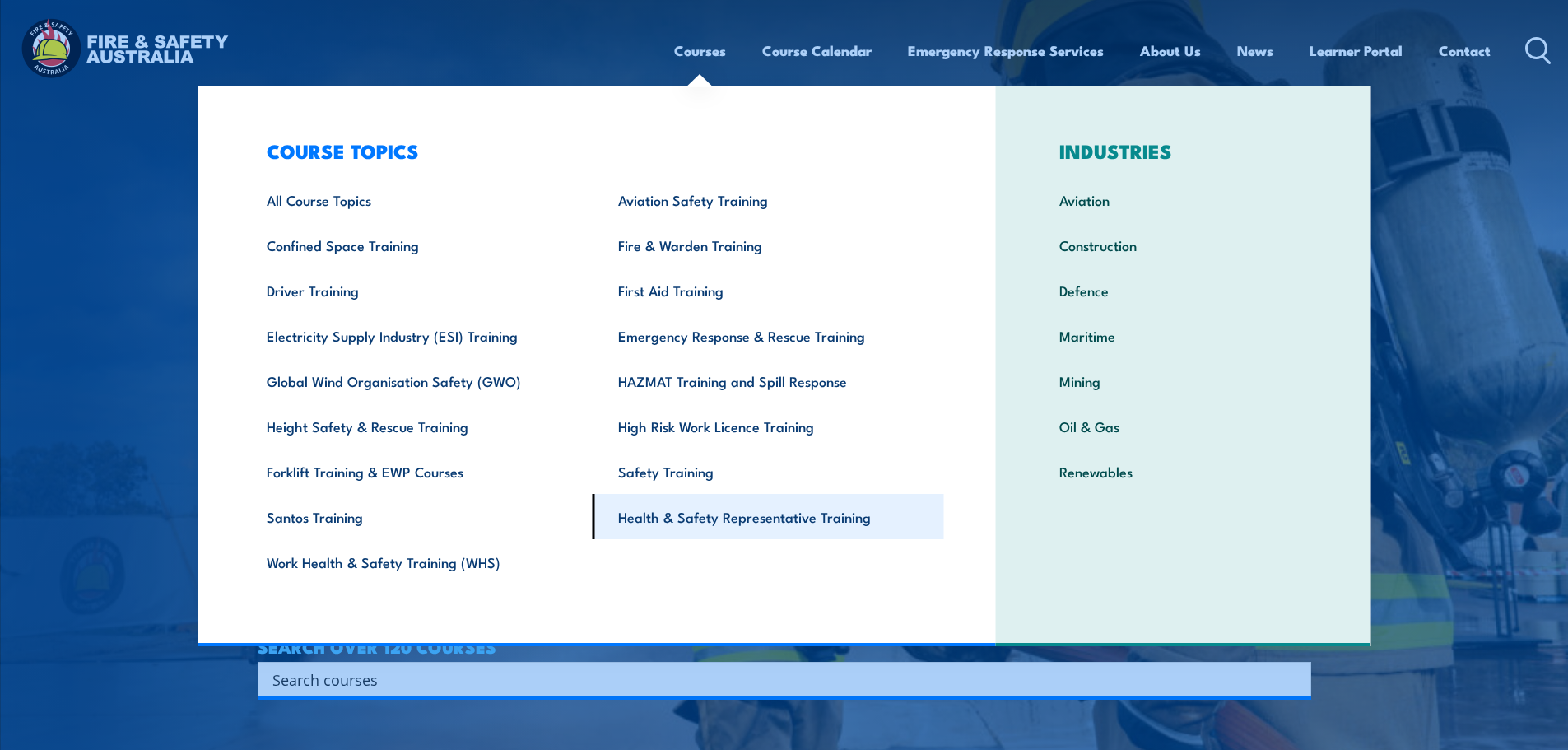
click at [680, 513] on link "Health & Safety Representative Training" at bounding box center [768, 517] width 352 height 45
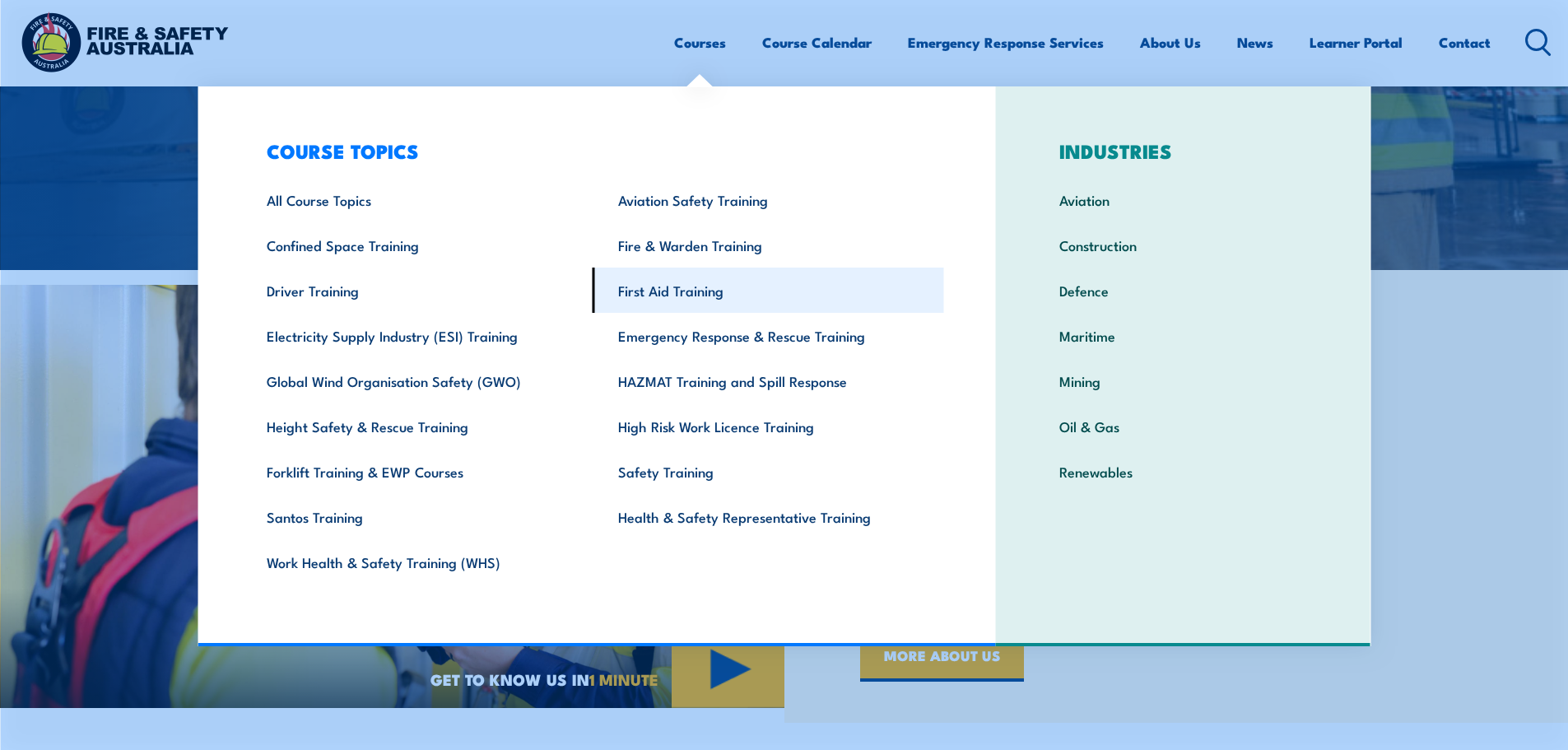
scroll to position [576, 0]
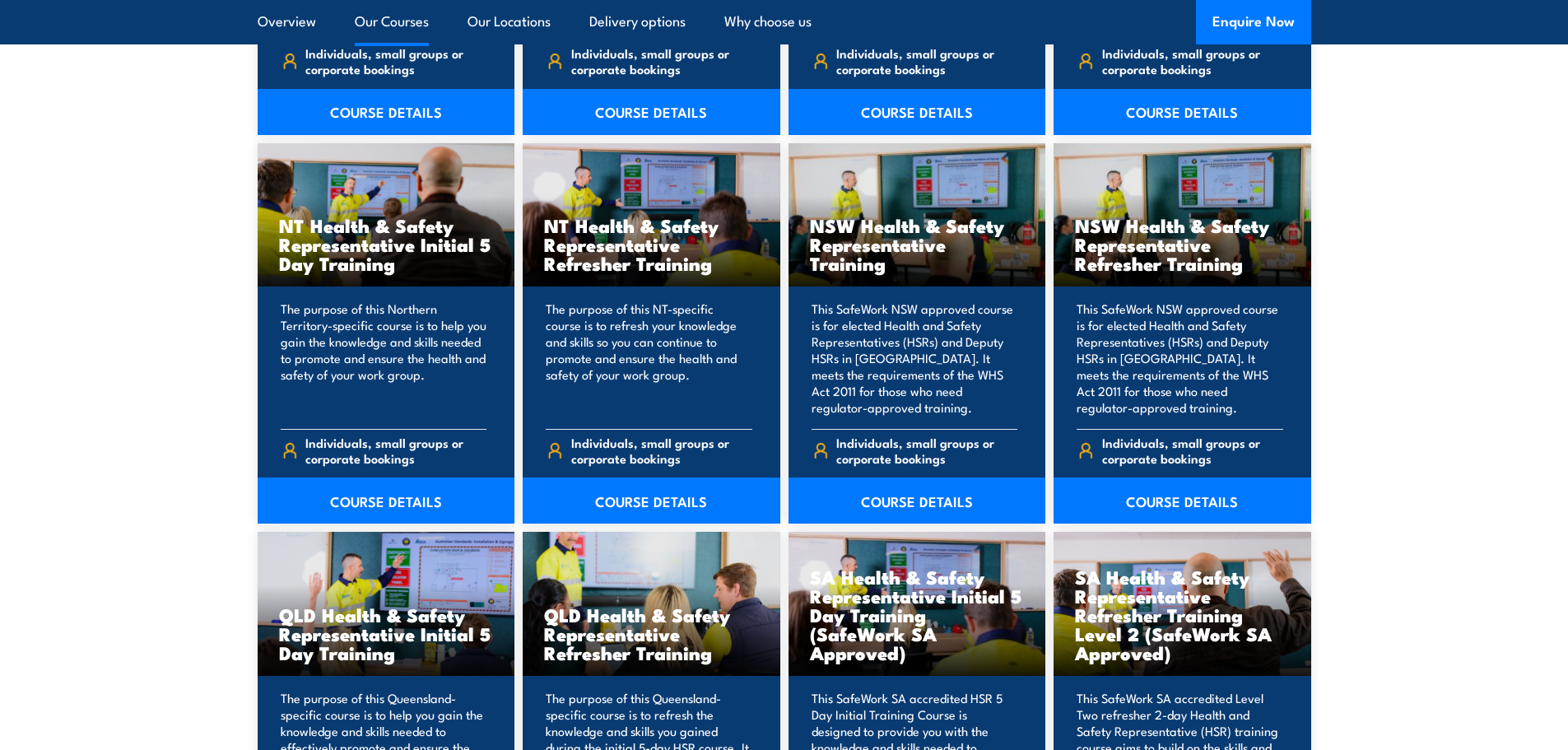
scroll to position [1318, 0]
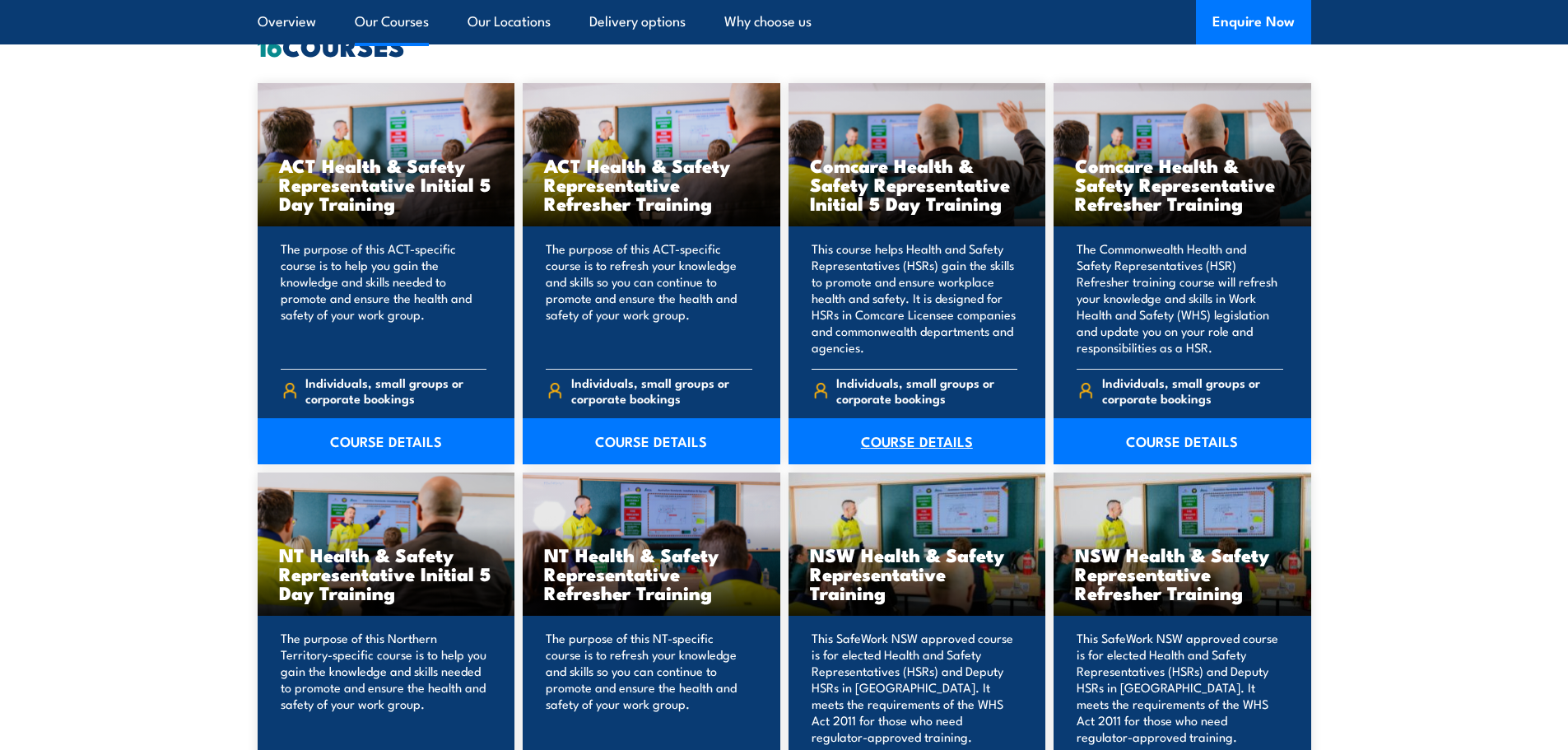
click at [901, 447] on link "COURSE DETAILS" at bounding box center [918, 441] width 257 height 46
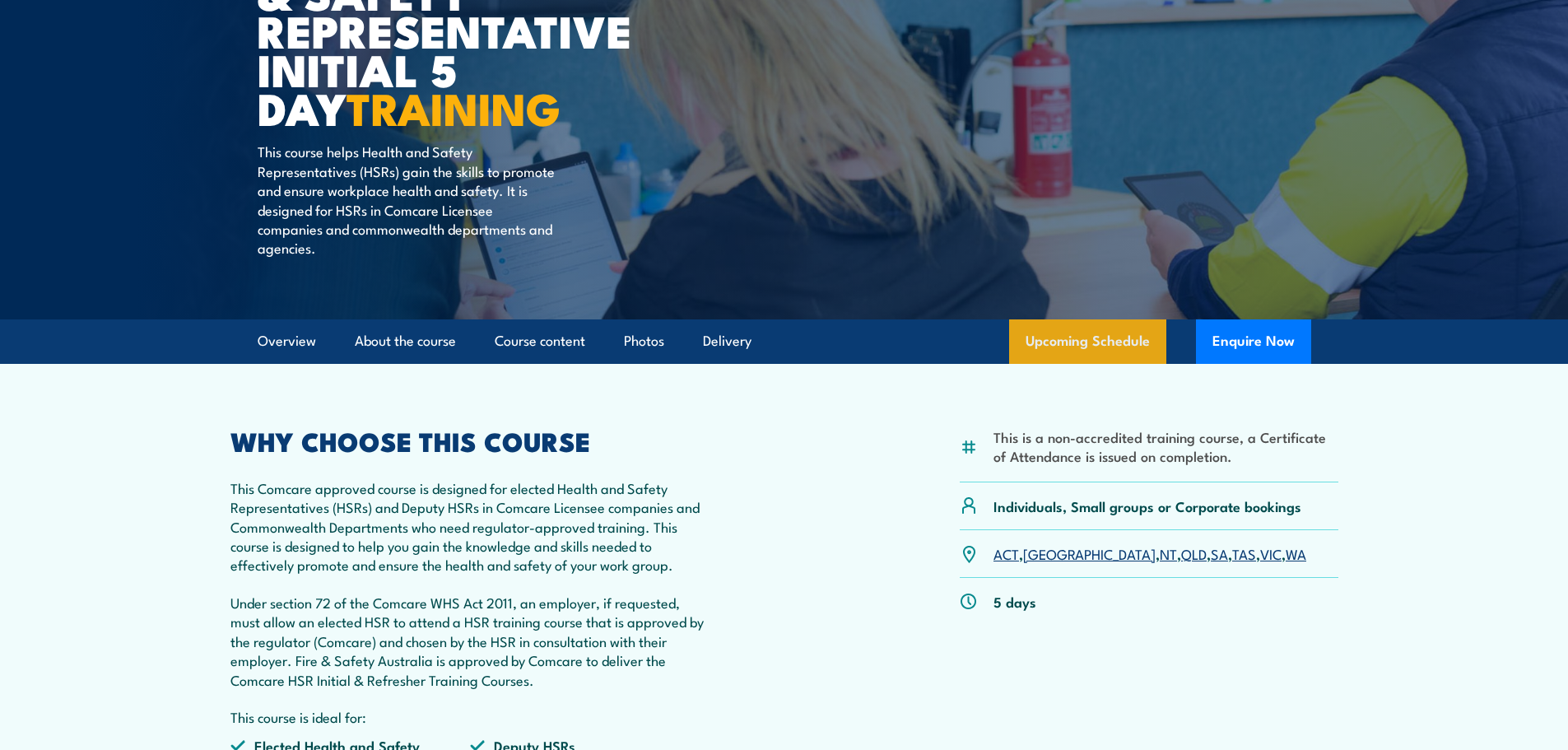
click at [1125, 333] on link "Upcoming Schedule" at bounding box center [1088, 341] width 157 height 44
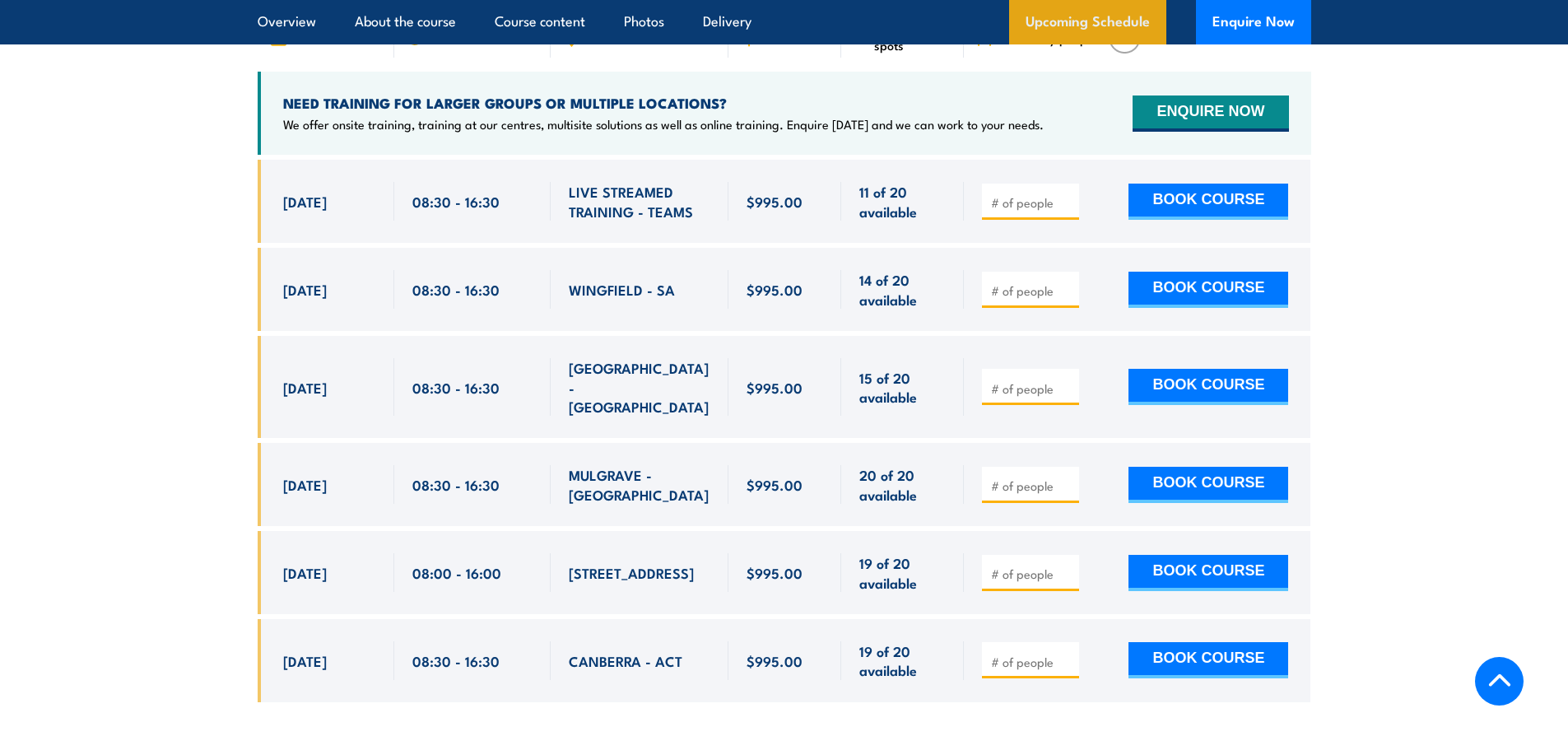
scroll to position [2979, 0]
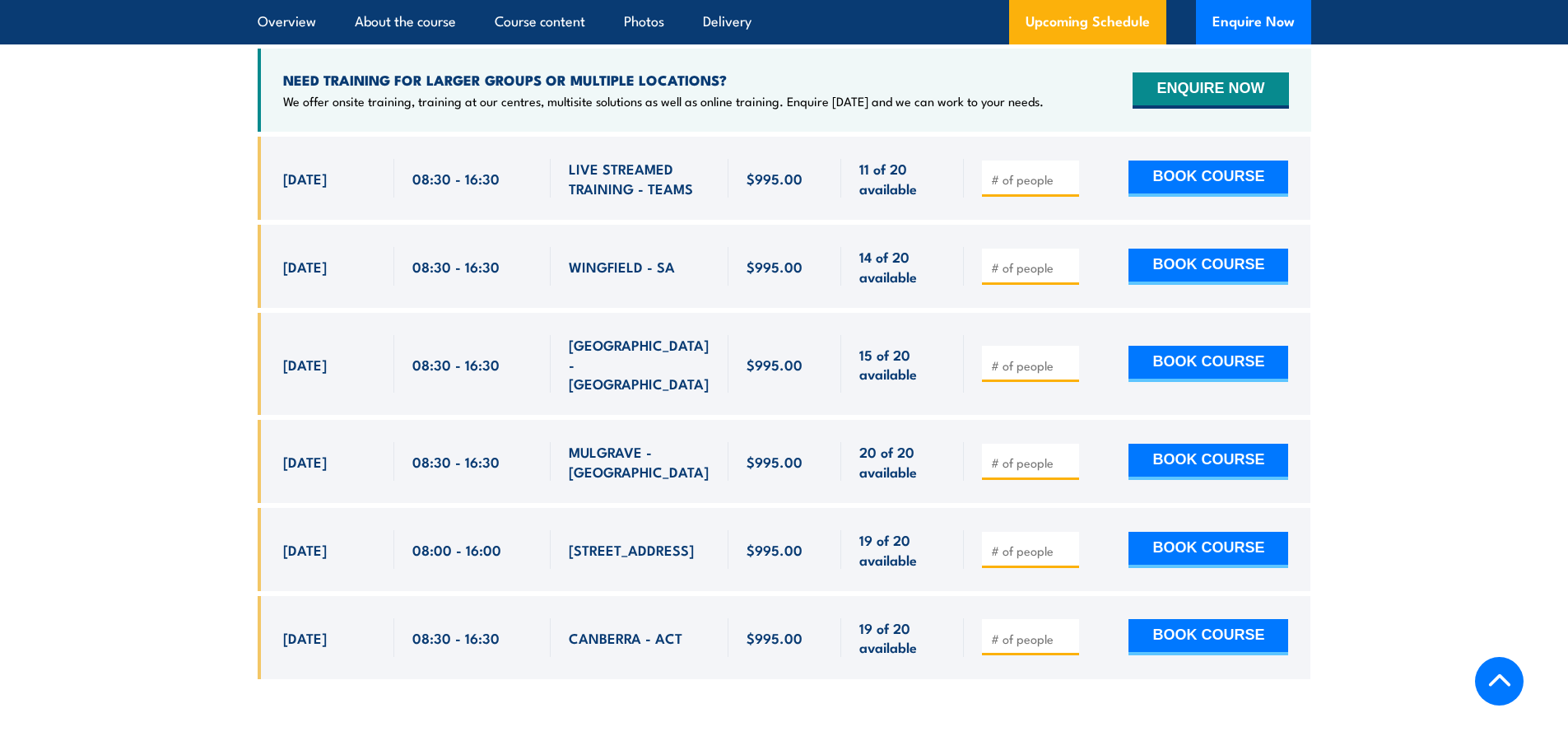
click at [1424, 252] on section "UPCOMING SCHEDULE FOR - "Comcare Health & Safety Representative Initial 5 Day T…" at bounding box center [784, 282] width 1568 height 843
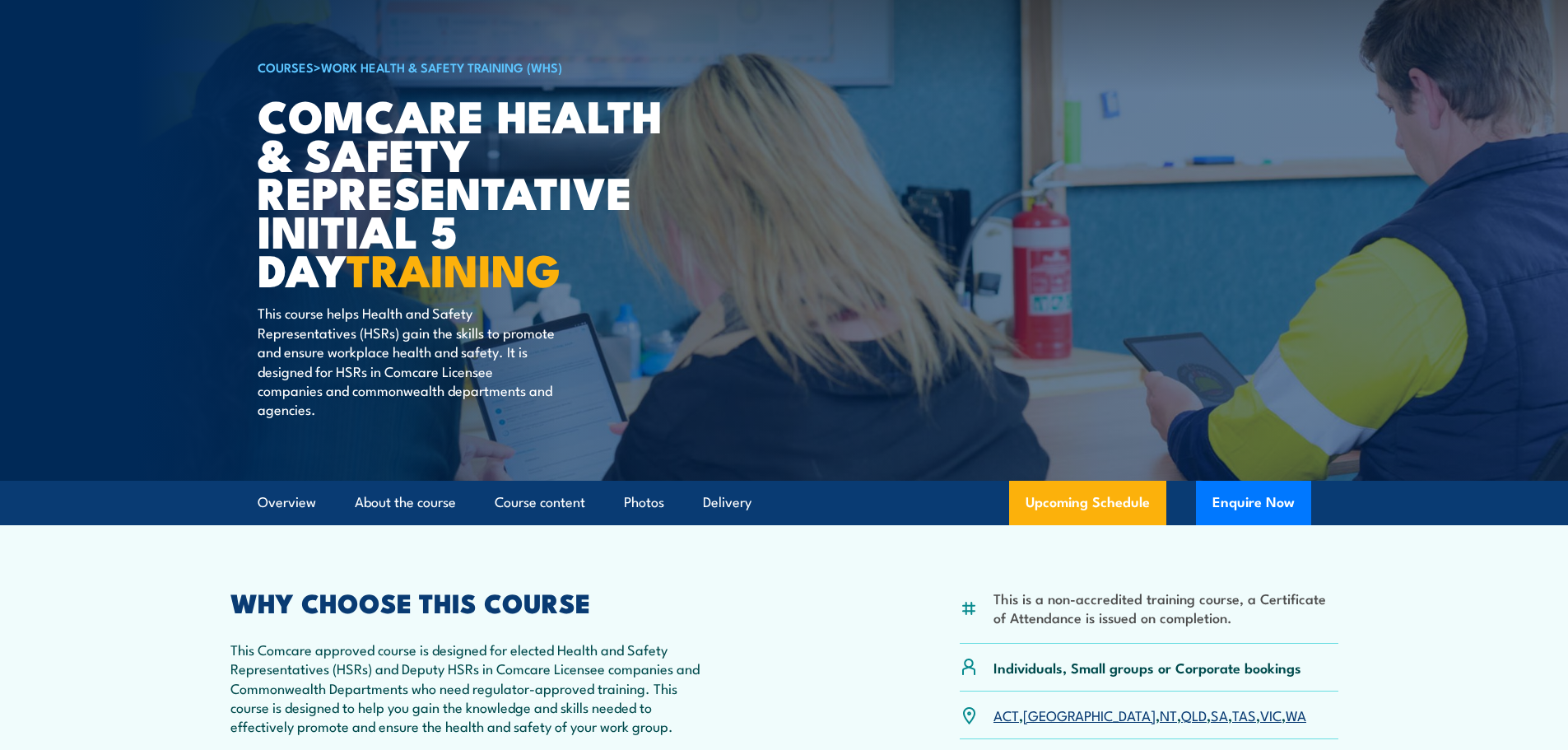
scroll to position [0, 0]
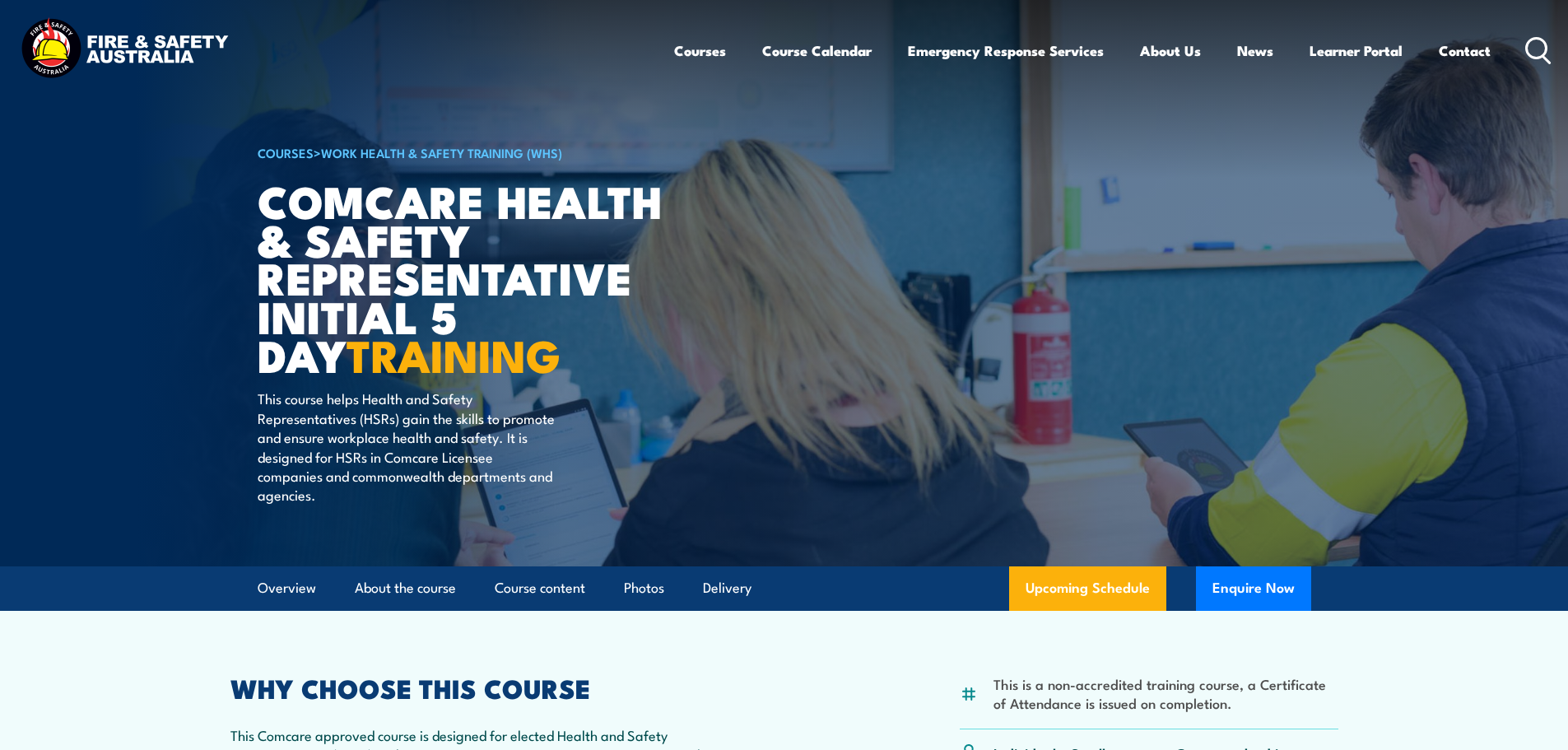
click at [1532, 58] on circle at bounding box center [1537, 48] width 20 height 20
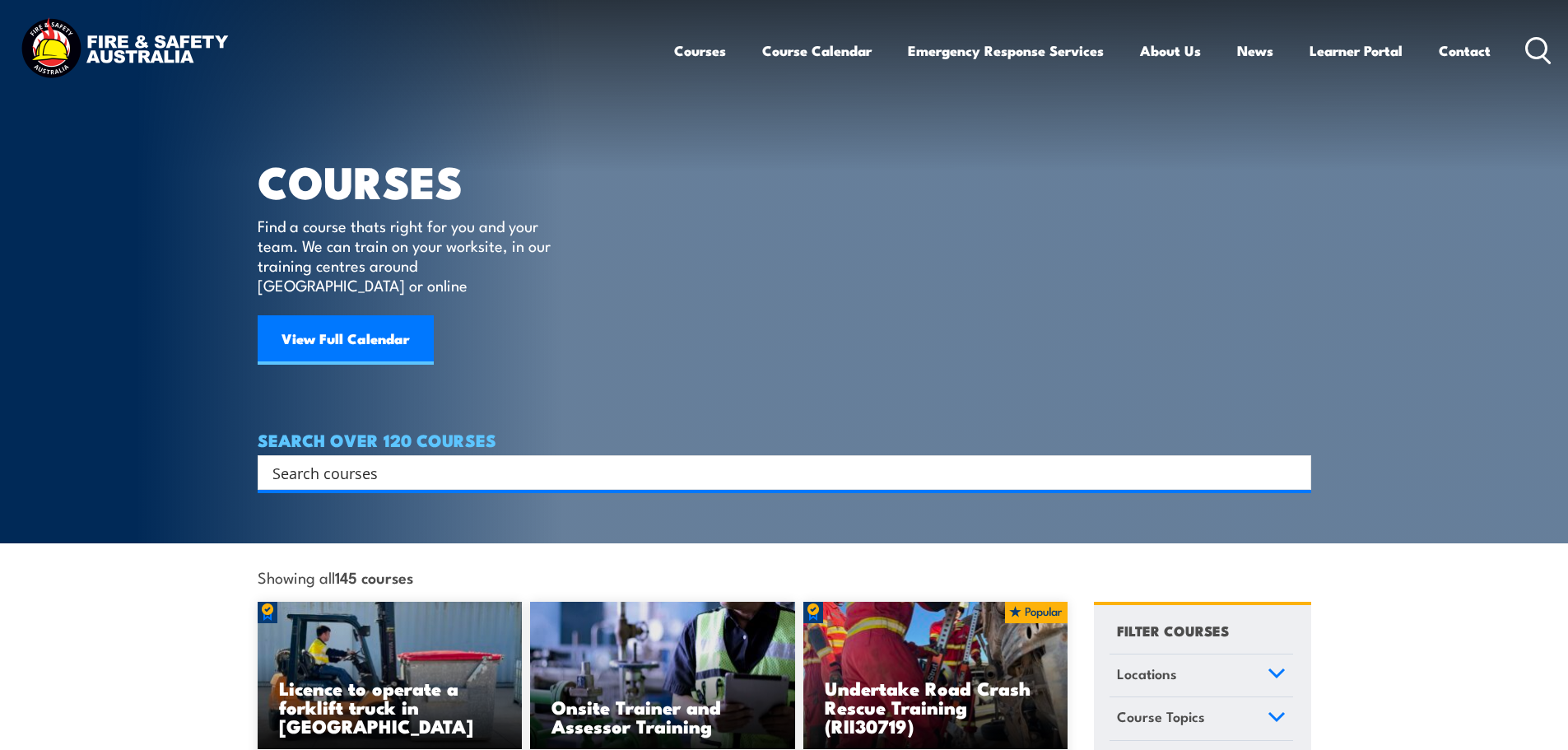
click at [579, 464] on input "Search input" at bounding box center [773, 472] width 1003 height 25
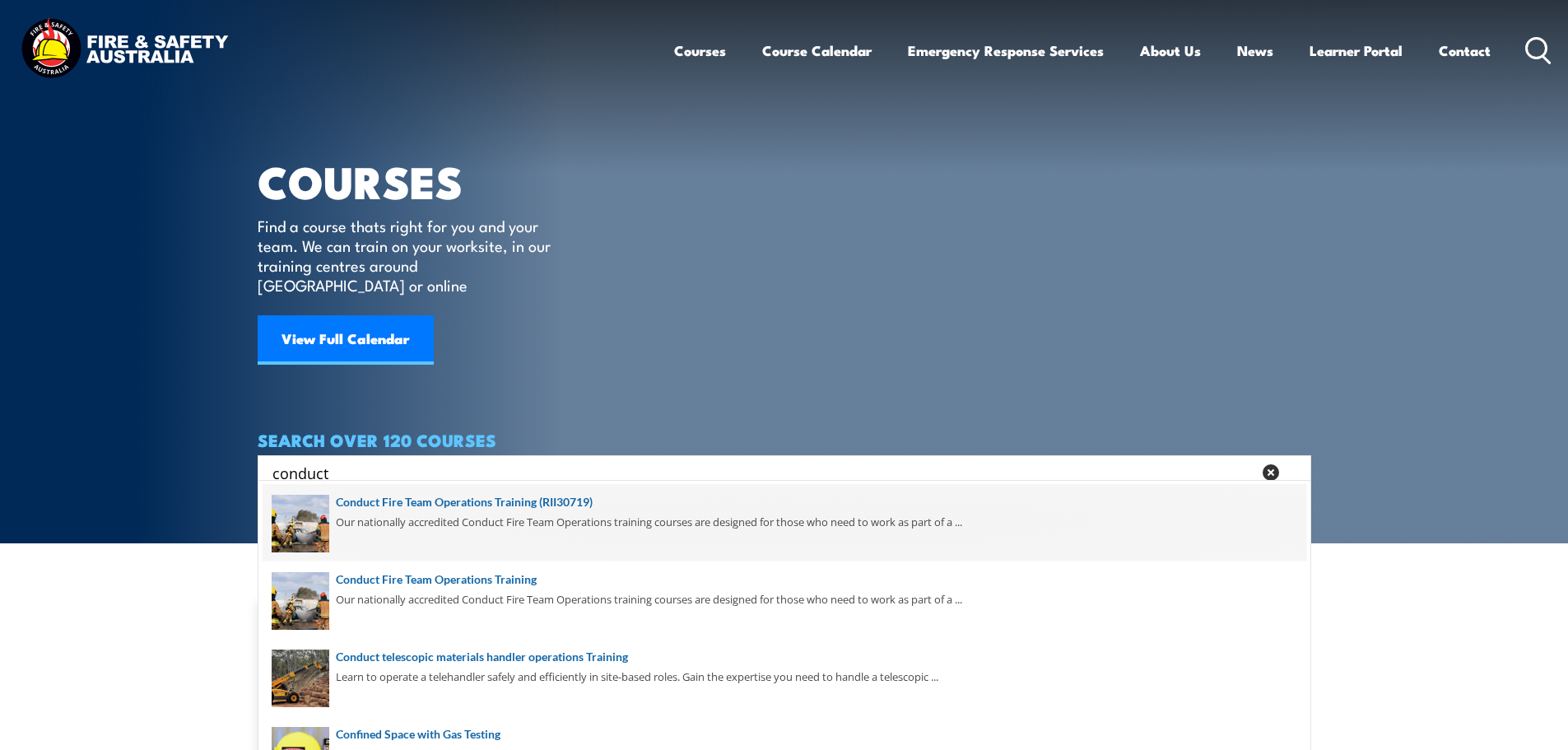
type input "conduct"
click at [531, 521] on span at bounding box center [784, 523] width 1043 height 78
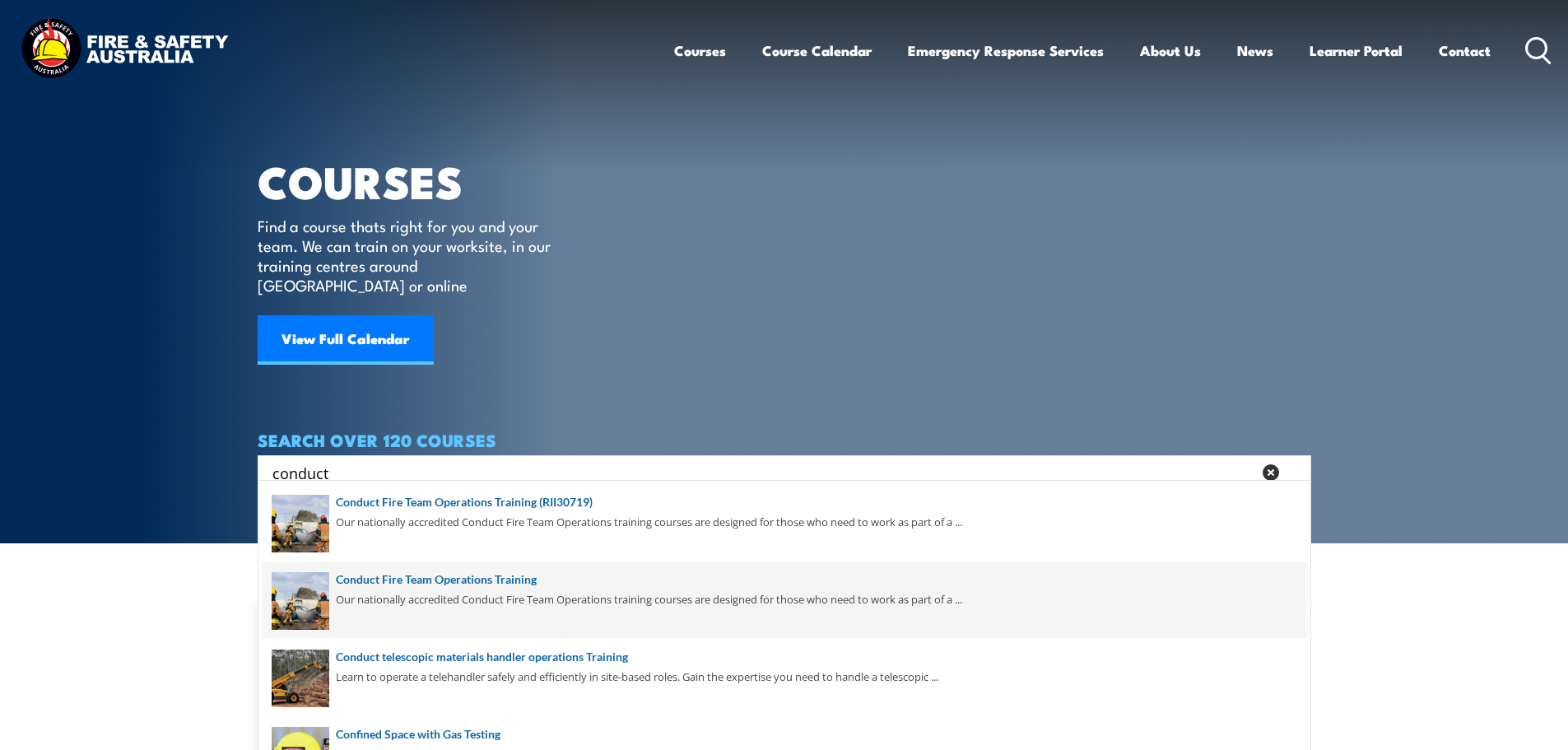
click at [501, 591] on span at bounding box center [784, 600] width 1043 height 78
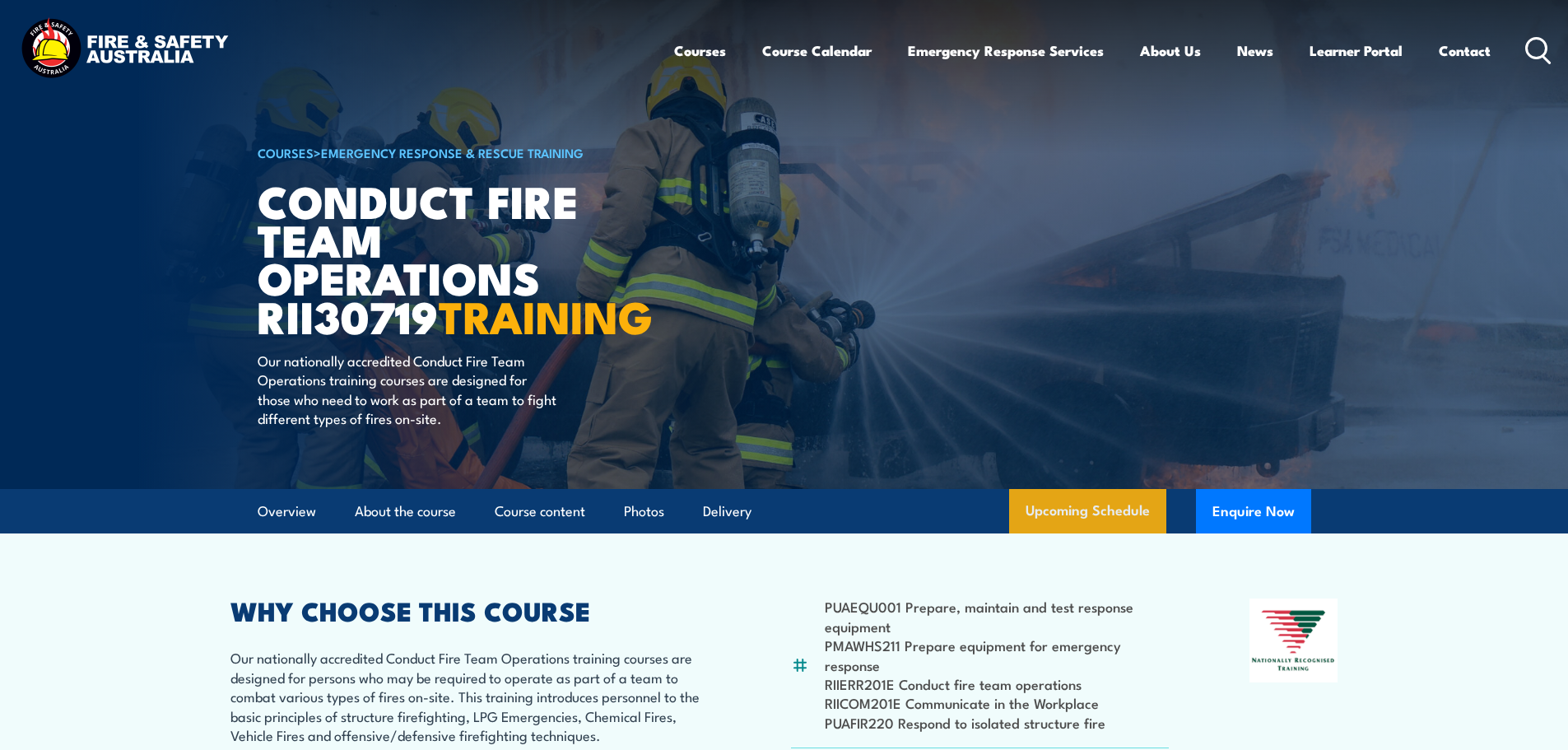
click at [1082, 534] on link "Upcoming Schedule" at bounding box center [1088, 511] width 157 height 44
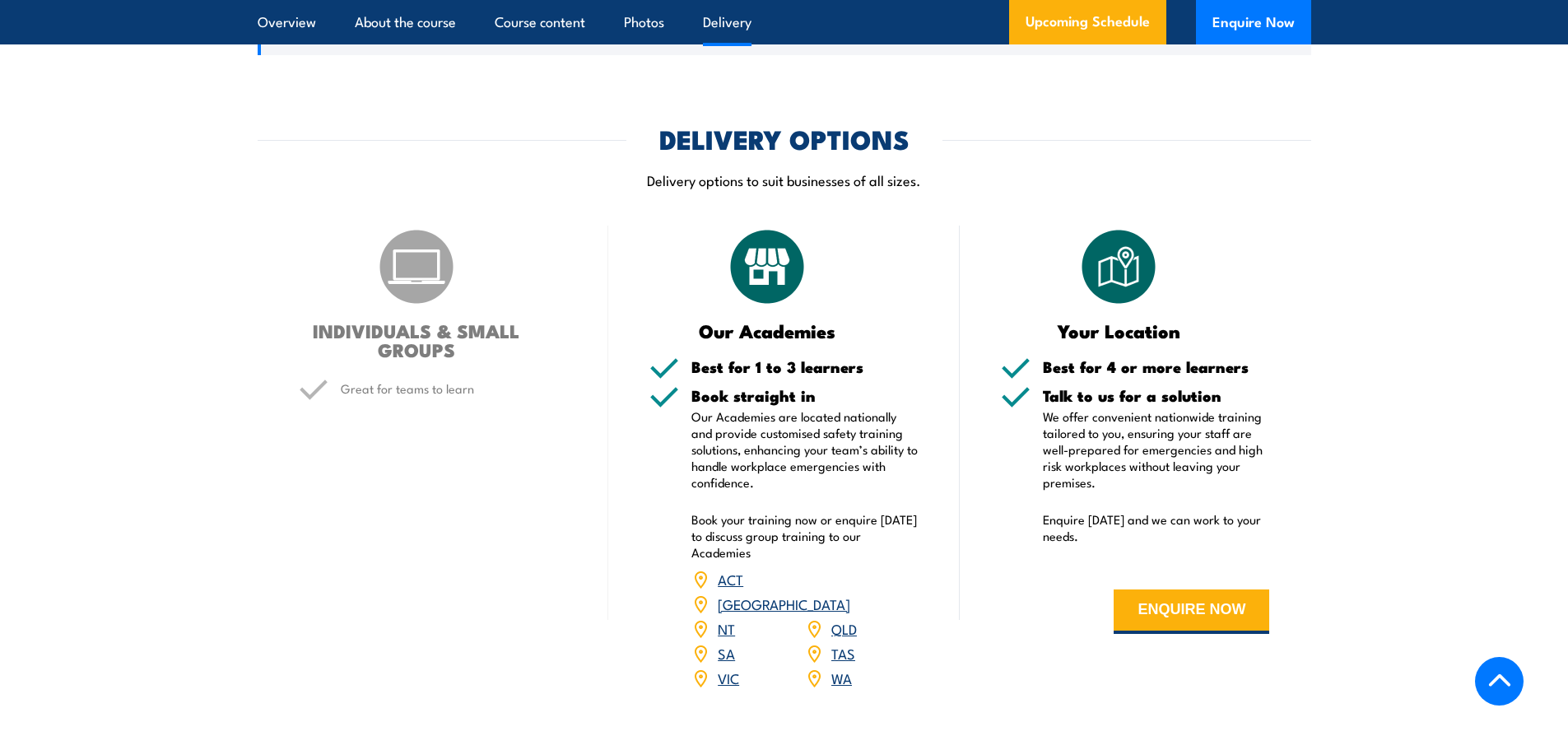
scroll to position [2736, 0]
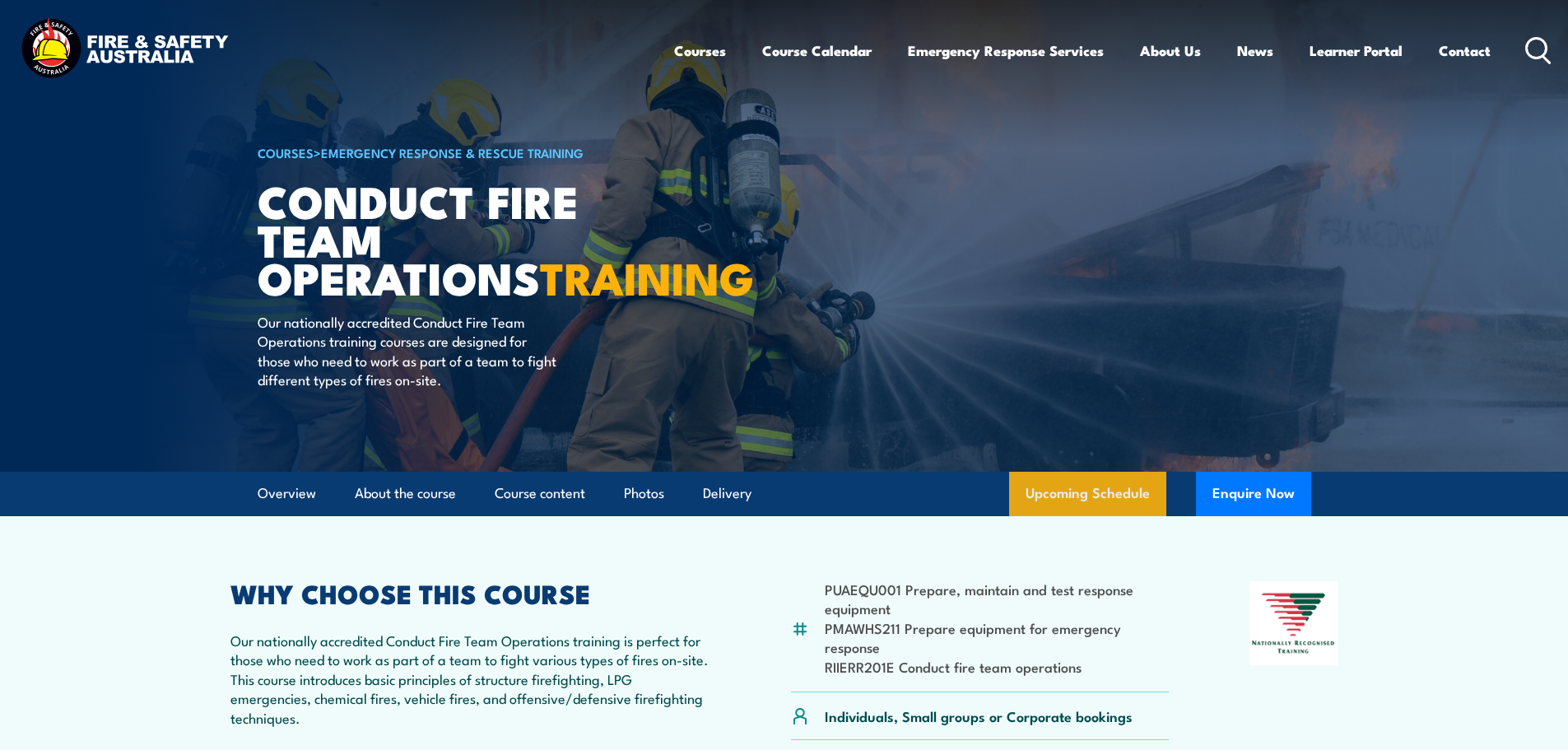
click at [1084, 502] on link "Upcoming Schedule" at bounding box center [1088, 493] width 157 height 44
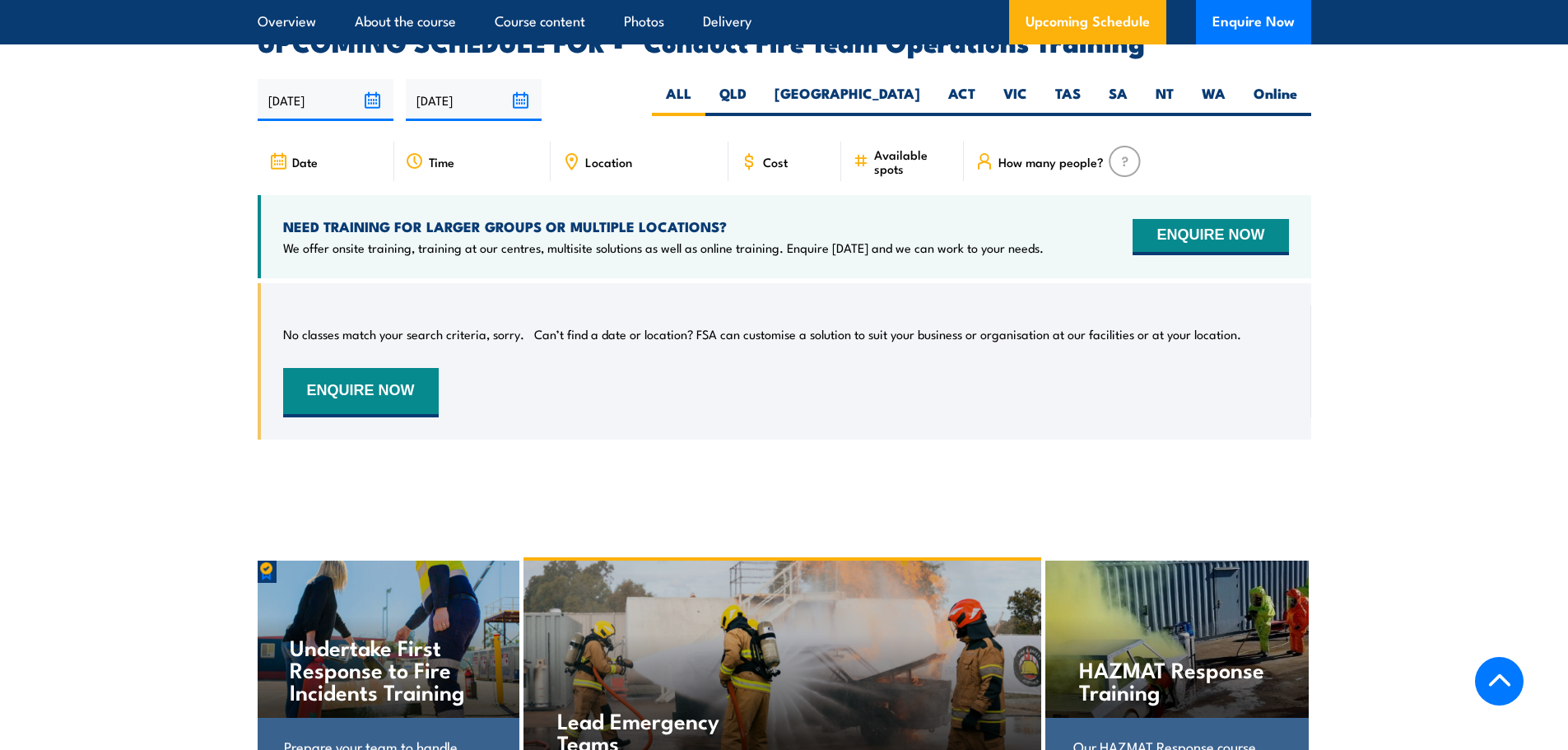
scroll to position [2633, 0]
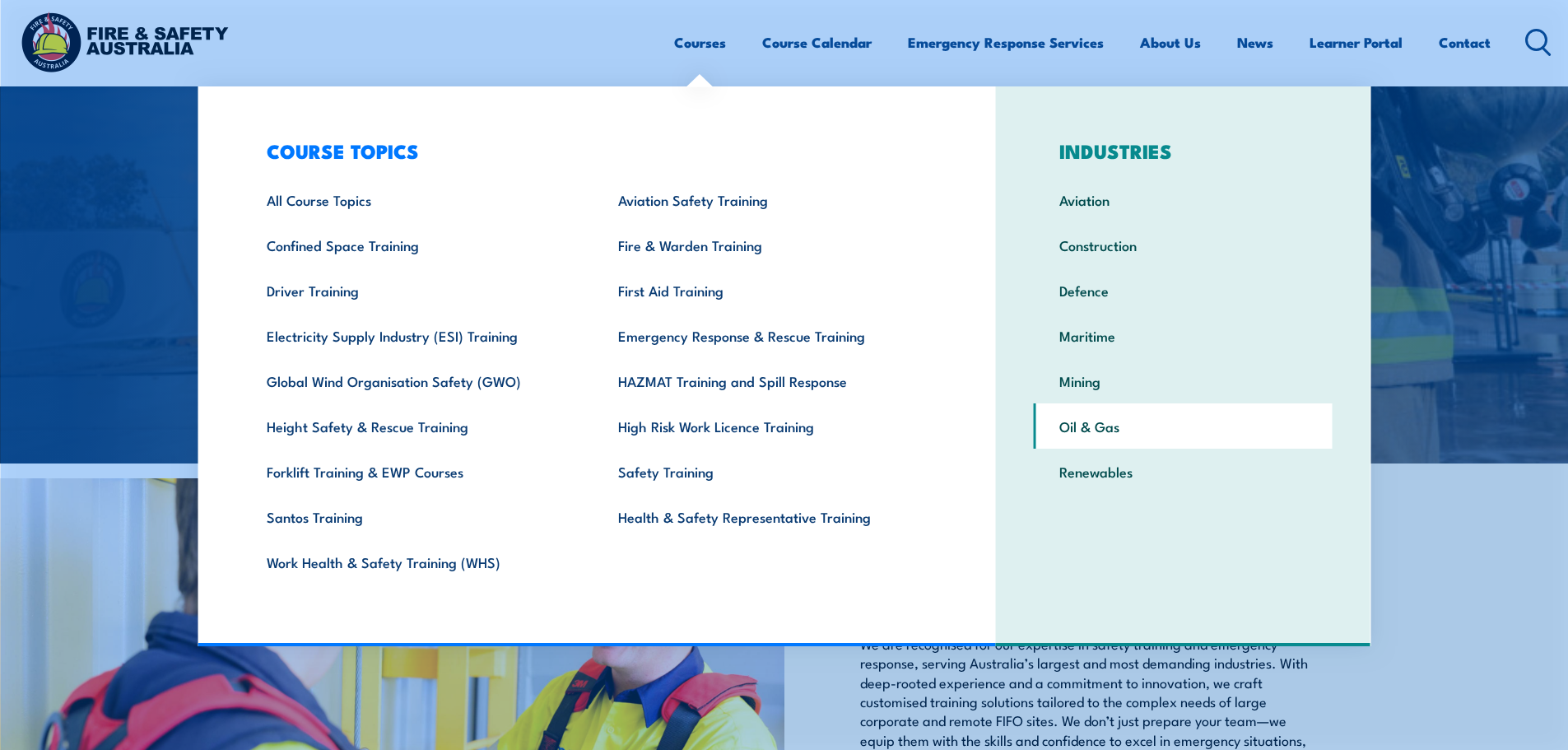
scroll to position [412, 0]
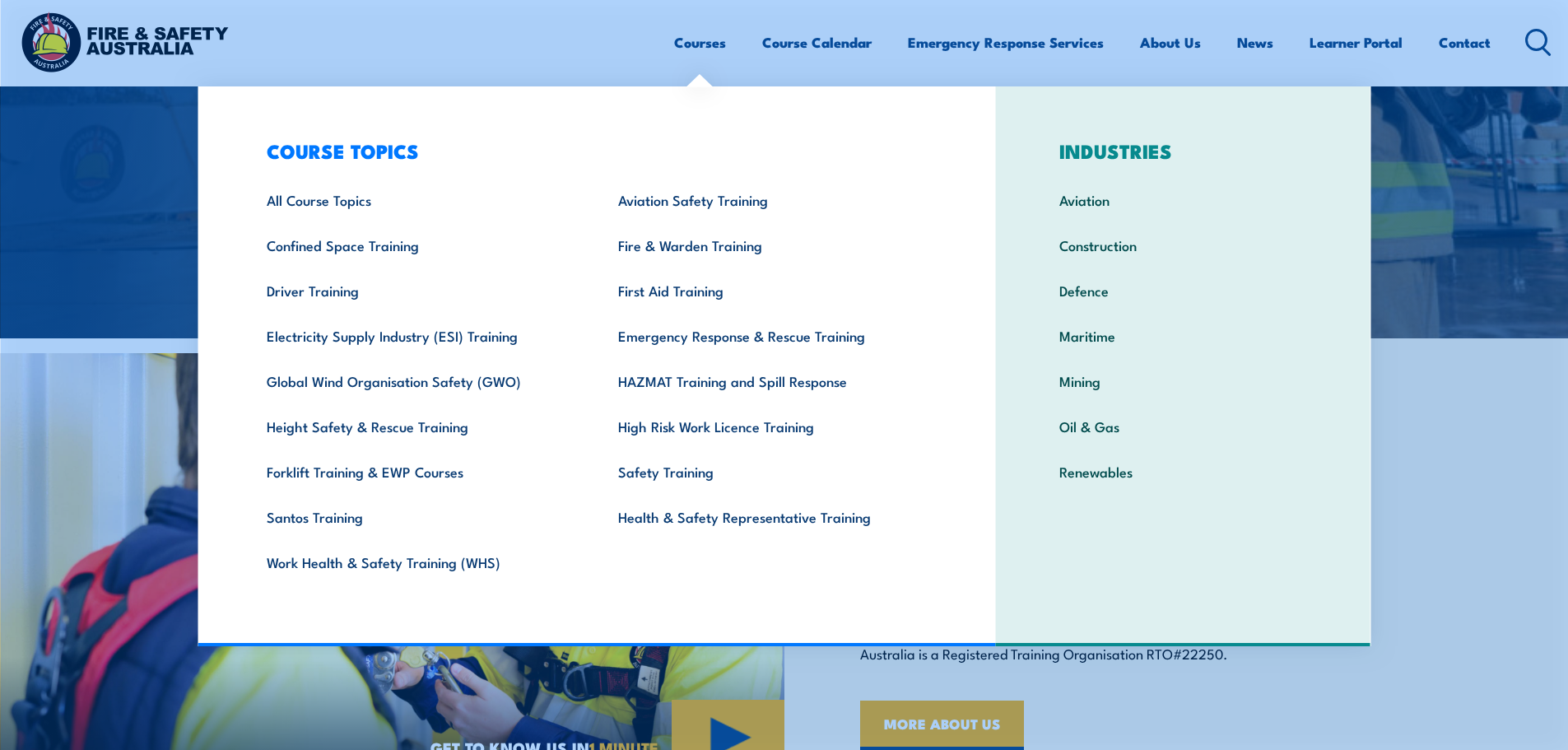
click at [1530, 403] on div "GET TO KNOW US PROVEN IMPACT IN CORPORATE TRAINING AND HIGH-RISK OPERATIONS We …" at bounding box center [1176, 564] width 784 height 453
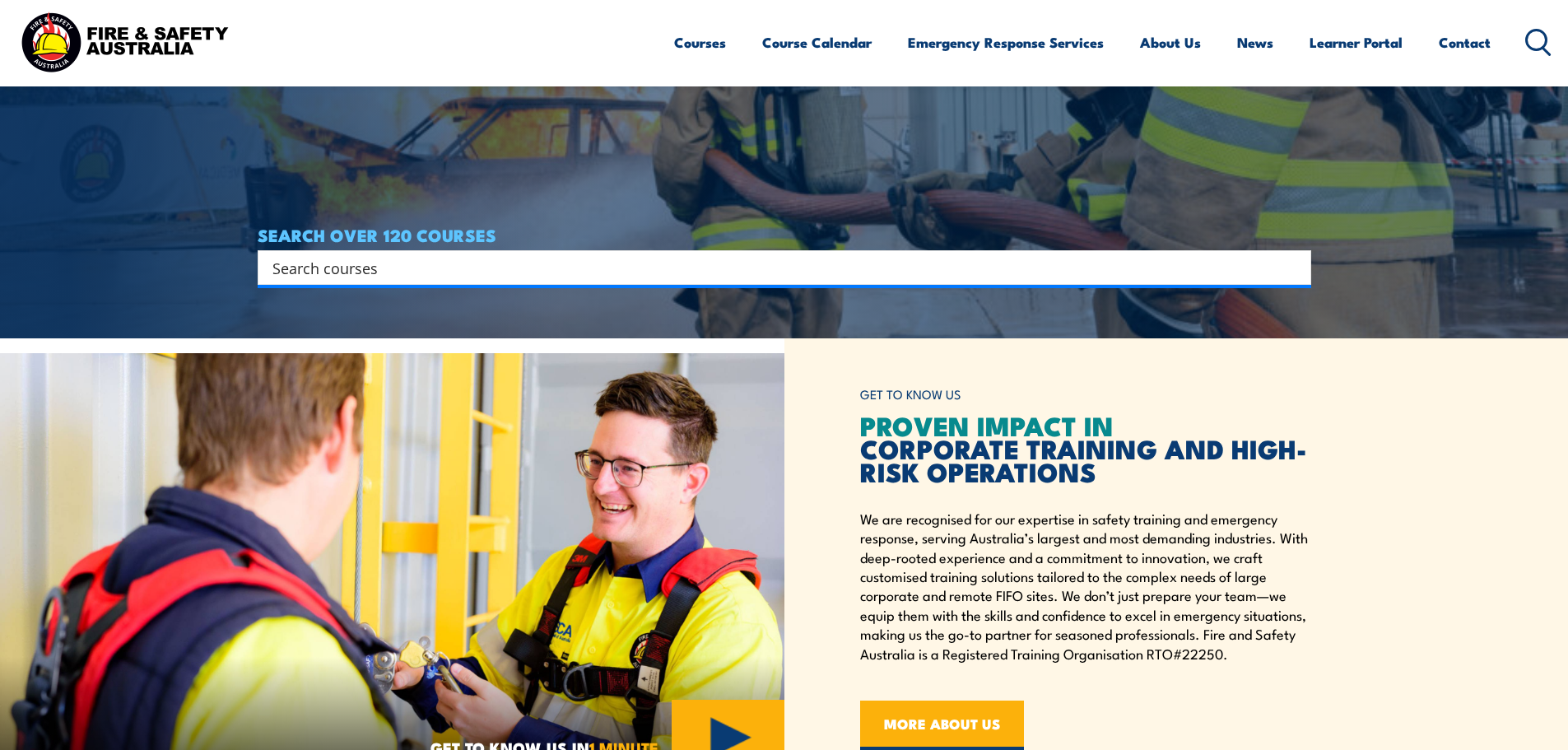
click at [1016, 264] on input "Search input" at bounding box center [773, 267] width 1003 height 25
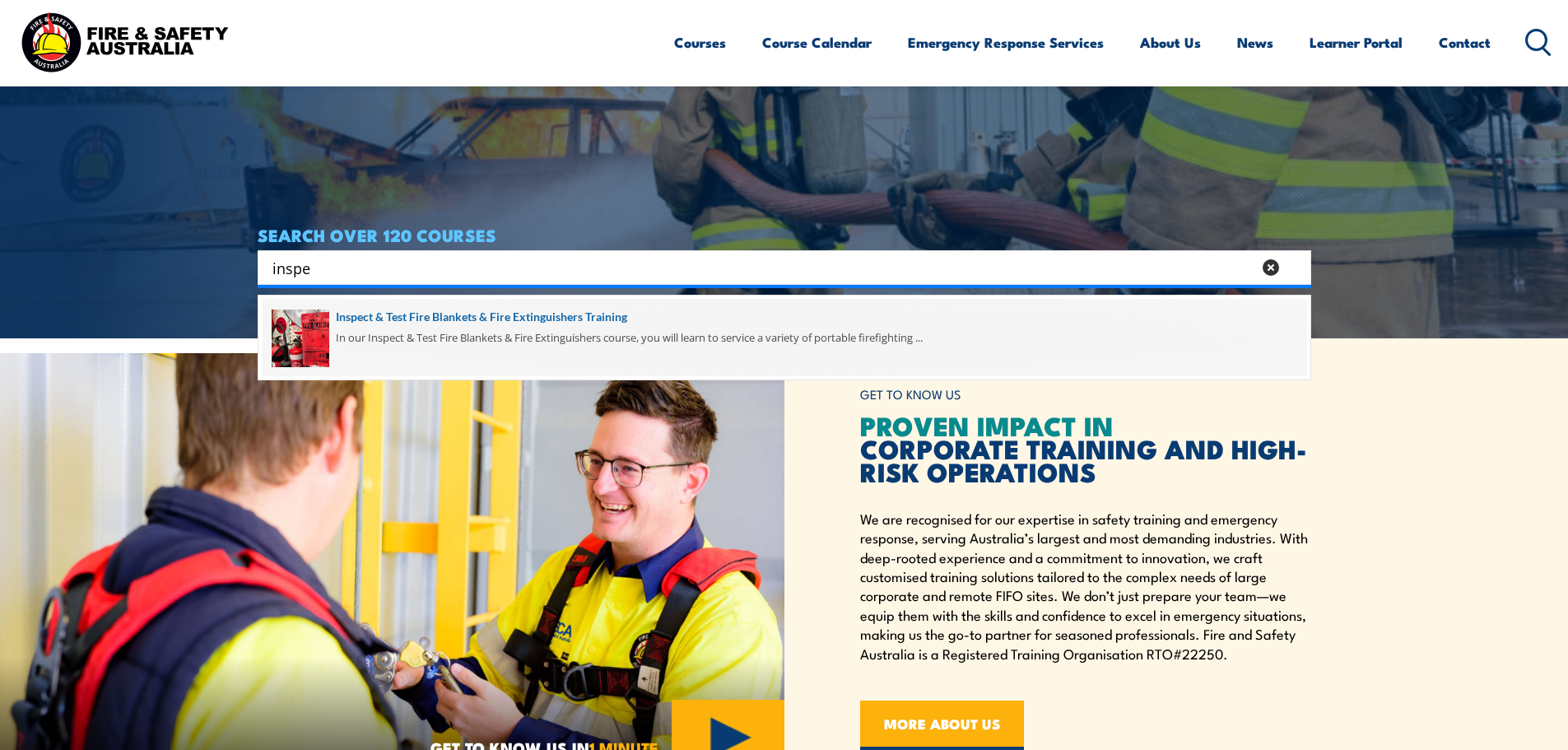
type input "inspe"
click at [486, 320] on span at bounding box center [784, 337] width 1043 height 78
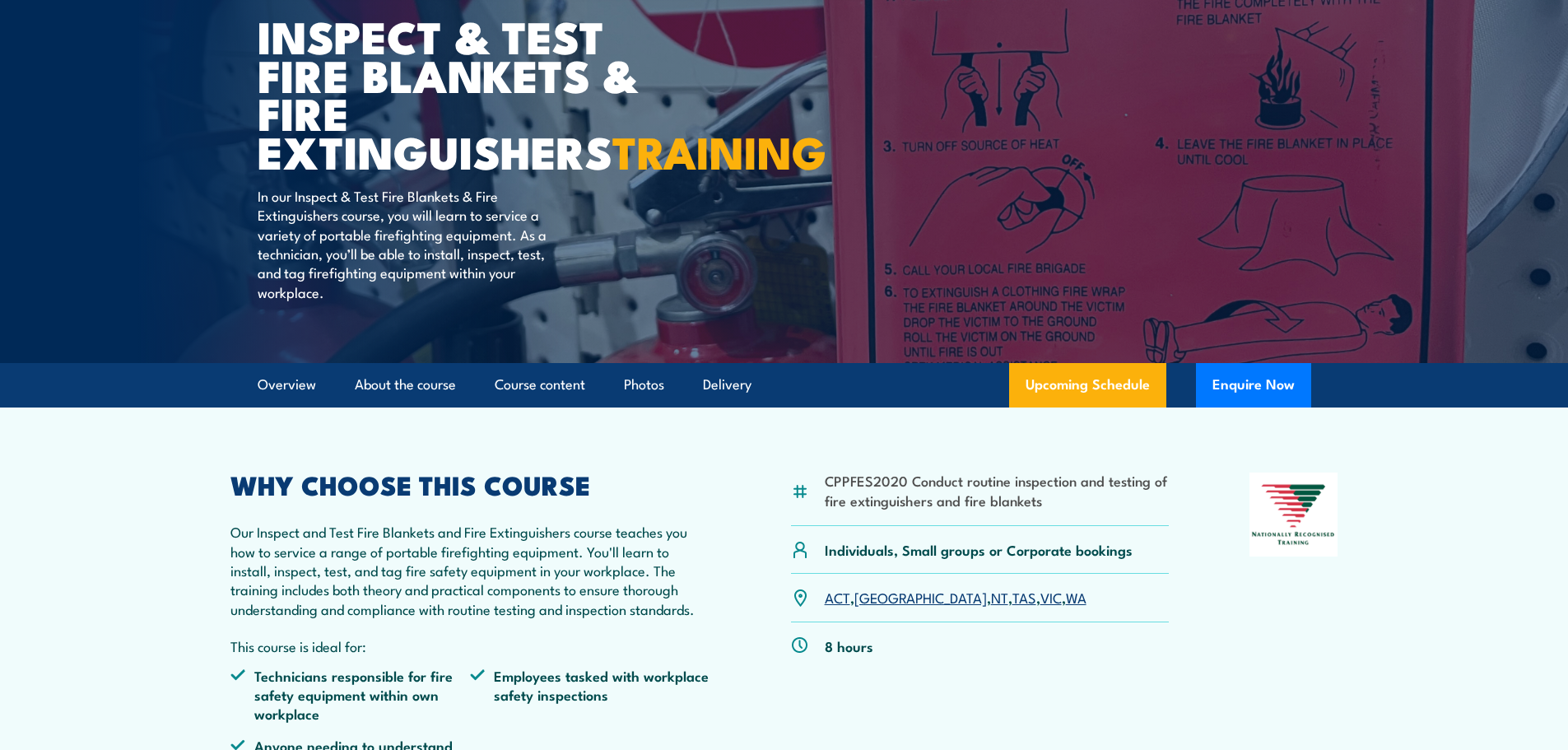
click at [1010, 408] on article "Overview About the course Course content Photos Delivery Upcoming Schedule Enqu…" at bounding box center [784, 384] width 1053 height 44
click at [1036, 405] on link "Upcoming Schedule" at bounding box center [1088, 384] width 157 height 44
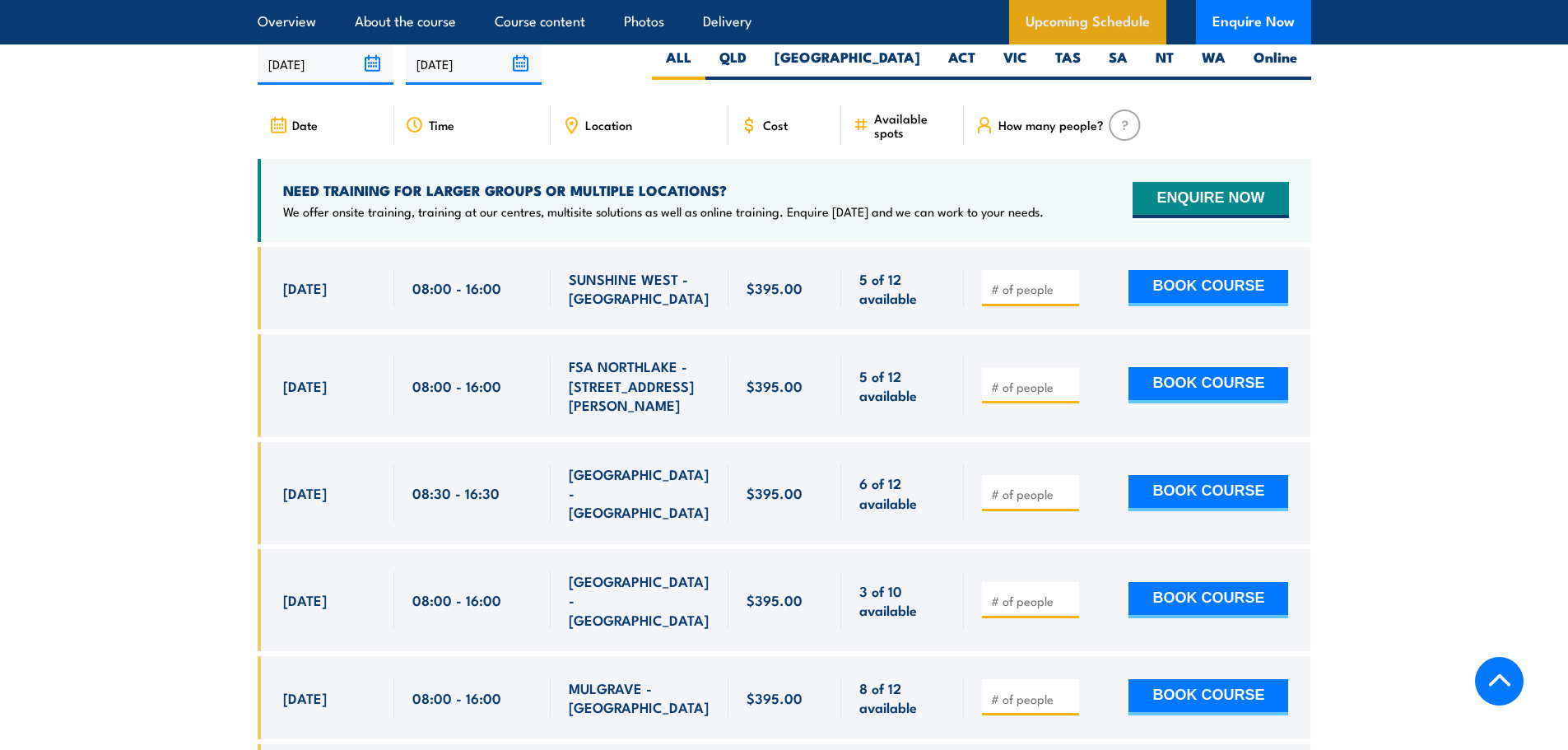
scroll to position [3059, 0]
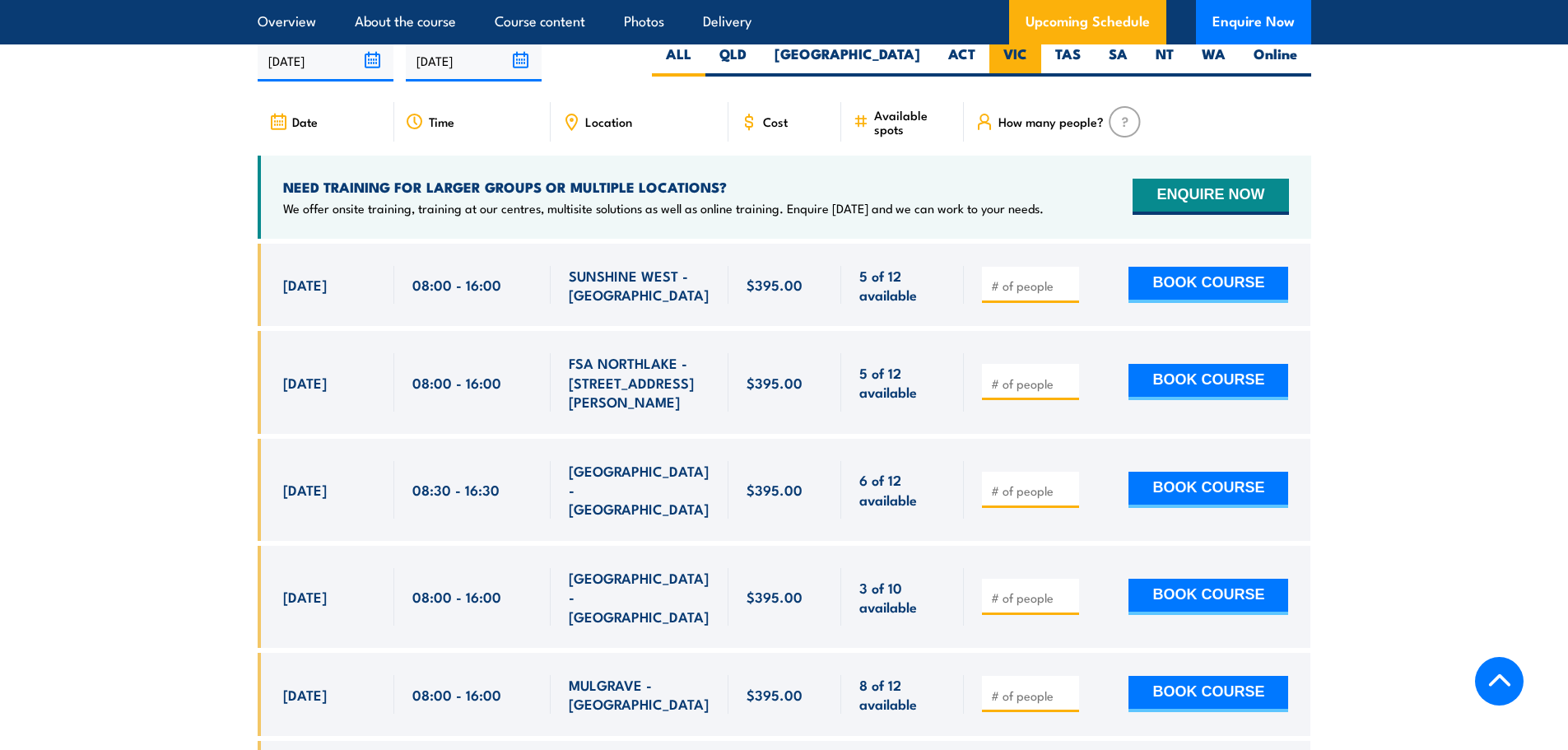
click at [1025, 77] on label "VIC" at bounding box center [1015, 60] width 52 height 32
click at [1028, 55] on input "VIC" at bounding box center [1033, 49] width 11 height 11
radio input "true"
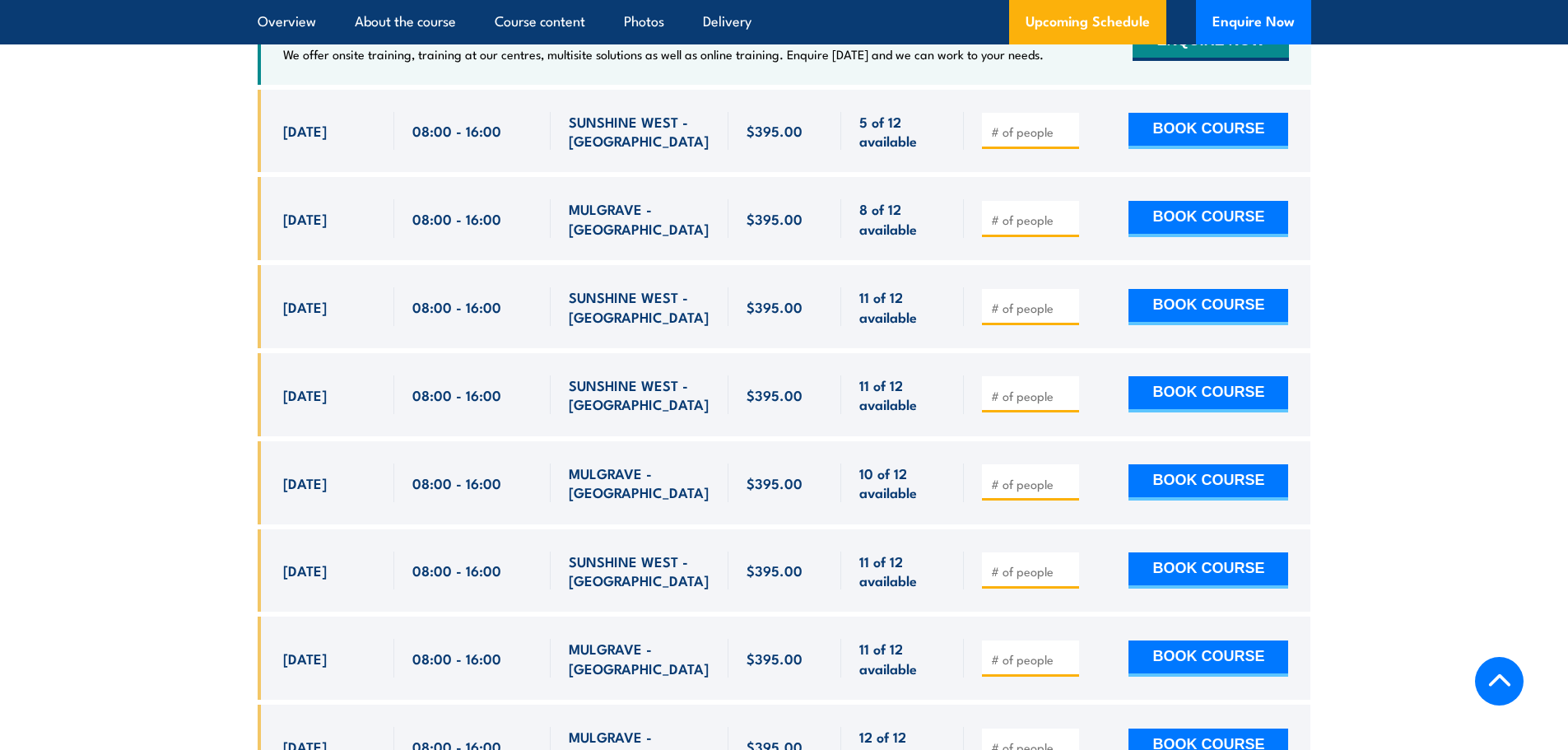
scroll to position [3223, 0]
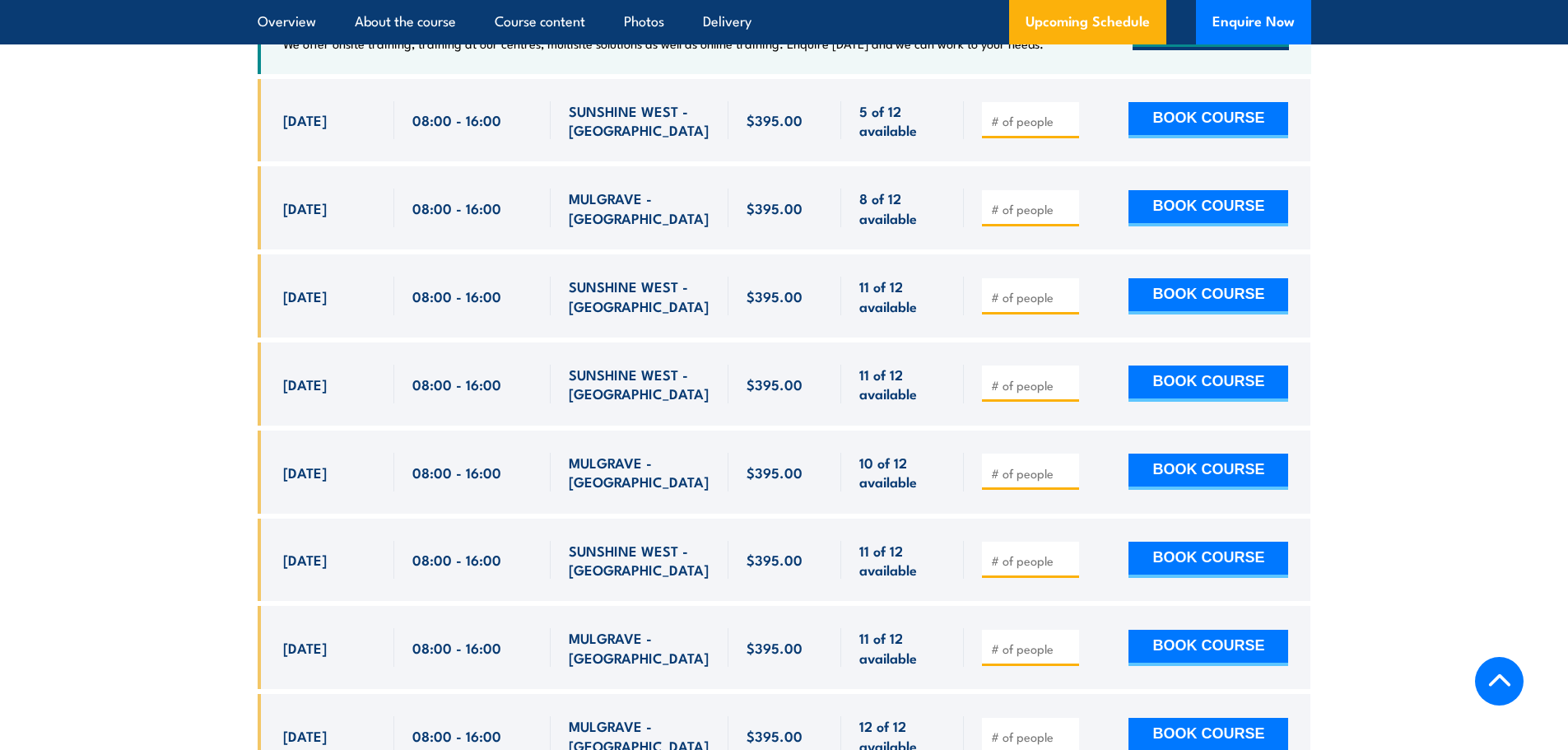
click at [1043, 306] on input "number" at bounding box center [1033, 297] width 83 height 17
type input "1"
click at [1163, 315] on button "BOOK COURSE" at bounding box center [1208, 296] width 160 height 36
drag, startPoint x: 1021, startPoint y: 326, endPoint x: 900, endPoint y: 319, distance: 121.2
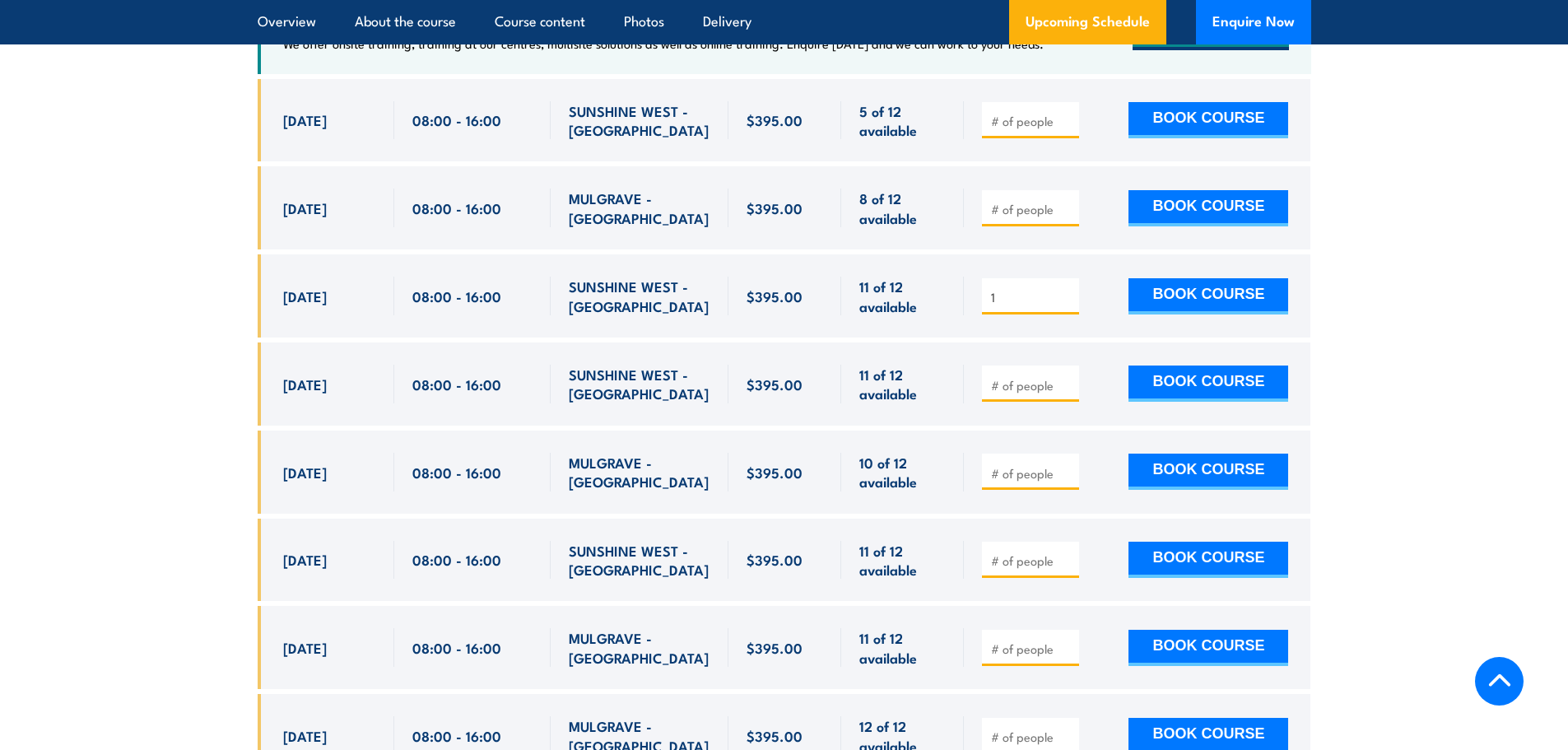
click at [900, 319] on div "15 Oct, 2025, 08:00 - 08:00" at bounding box center [784, 296] width 1053 height 84
type input "2"
click at [1232, 315] on button "BOOK COURSE" at bounding box center [1208, 296] width 160 height 36
